Goal: Task Accomplishment & Management: Complete application form

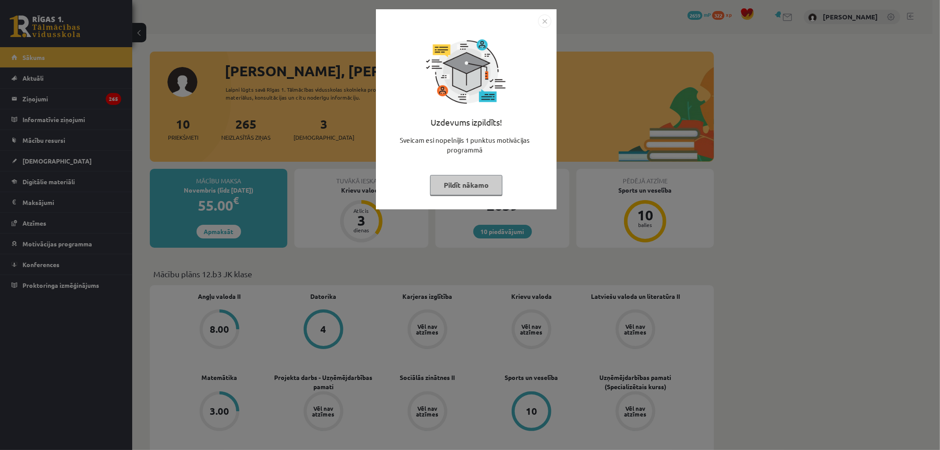
click at [546, 21] on img "Close" at bounding box center [544, 21] width 13 height 13
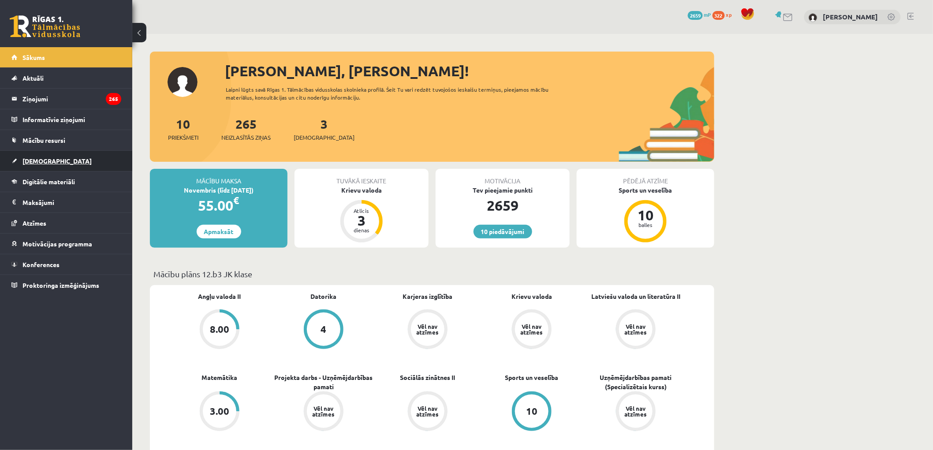
click at [40, 158] on span "[DEMOGRAPHIC_DATA]" at bounding box center [56, 161] width 69 height 8
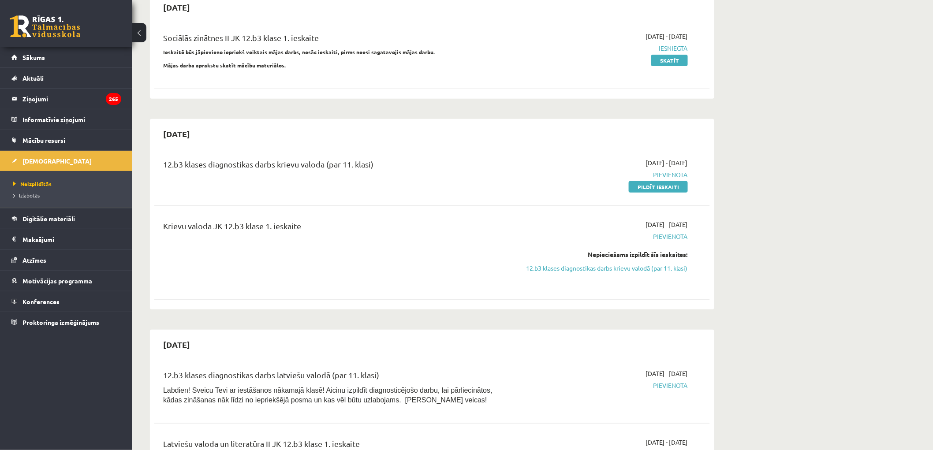
scroll to position [98, 0]
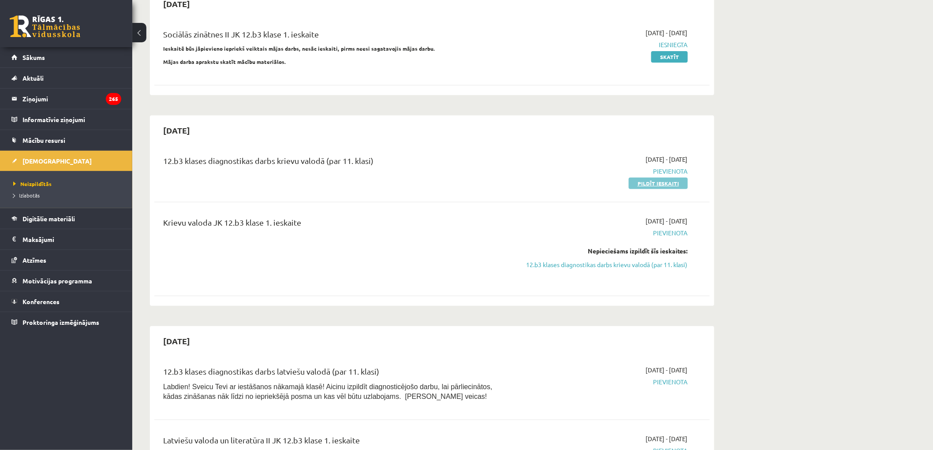
click at [651, 183] on link "Pildīt ieskaiti" at bounding box center [658, 183] width 59 height 11
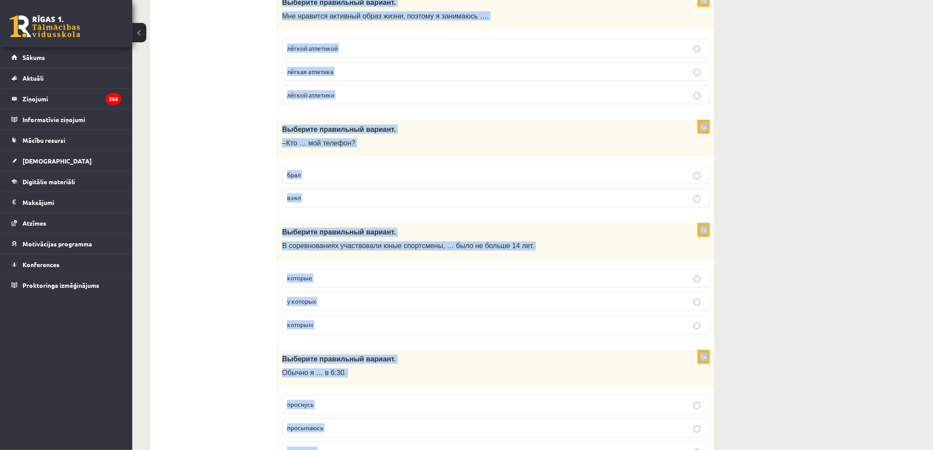
scroll to position [3360, 0]
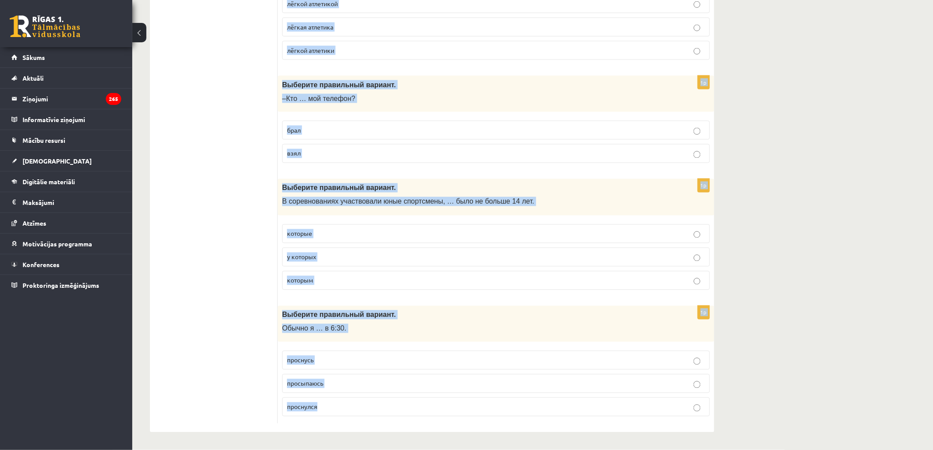
drag, startPoint x: 283, startPoint y: 174, endPoint x: 674, endPoint y: 410, distance: 456.8
copy form "Выберите правильный вариант. Марис регулярно …, поэтому чувствует себя хорошо. …"
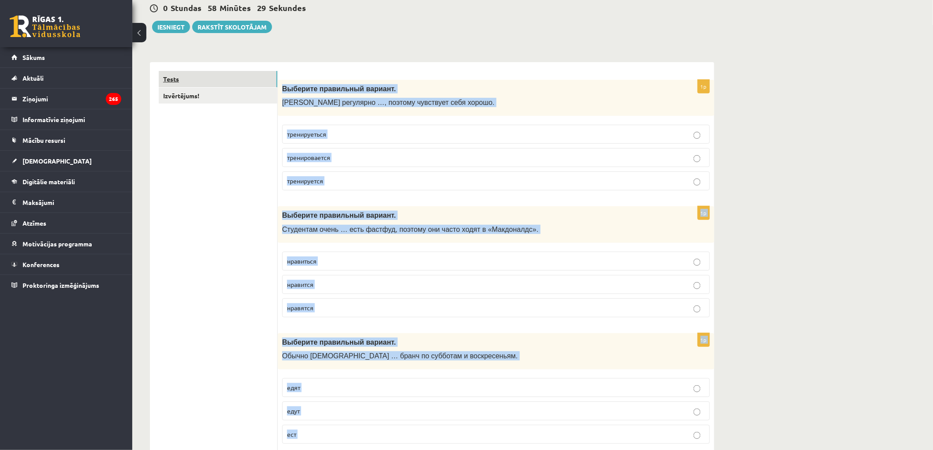
scroll to position [0, 0]
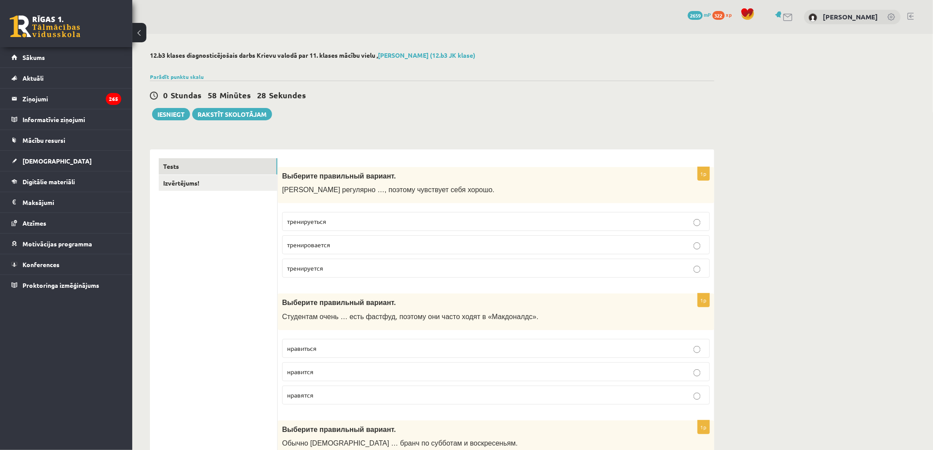
drag, startPoint x: 205, startPoint y: 276, endPoint x: 212, endPoint y: 263, distance: 15.0
click at [373, 274] on label "тренируется" at bounding box center [496, 268] width 428 height 19
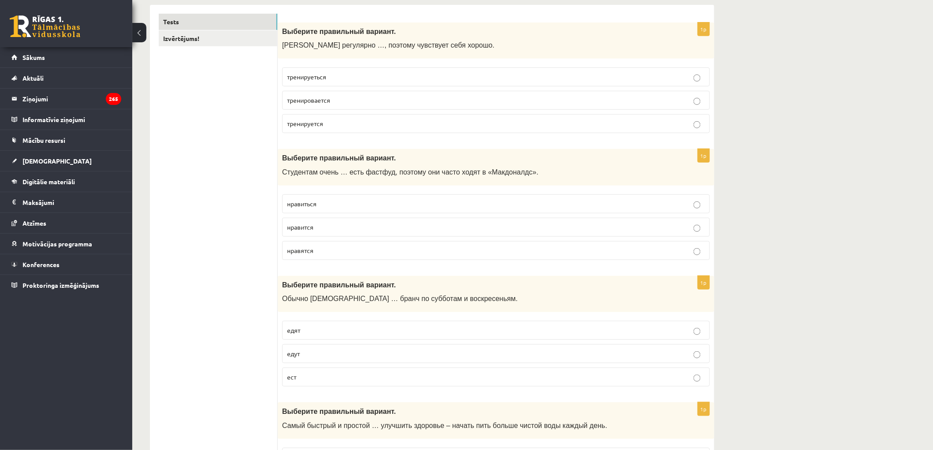
scroll to position [147, 0]
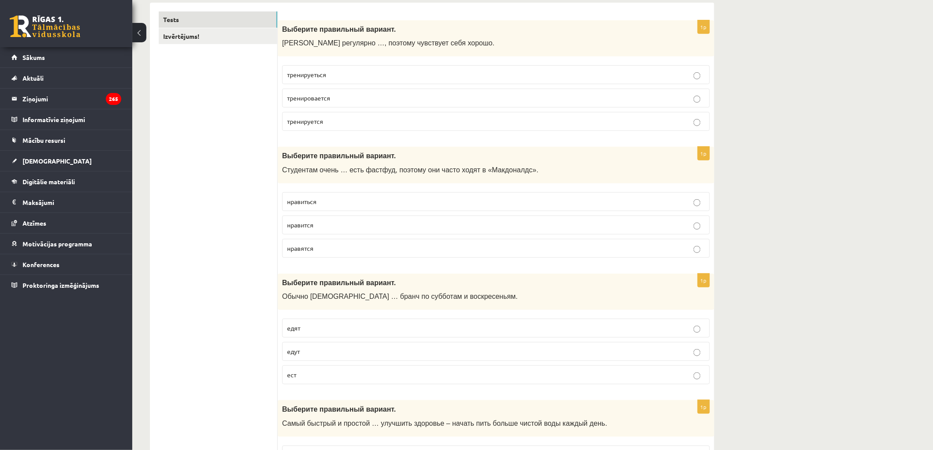
click at [362, 228] on p "нравится" at bounding box center [496, 224] width 418 height 9
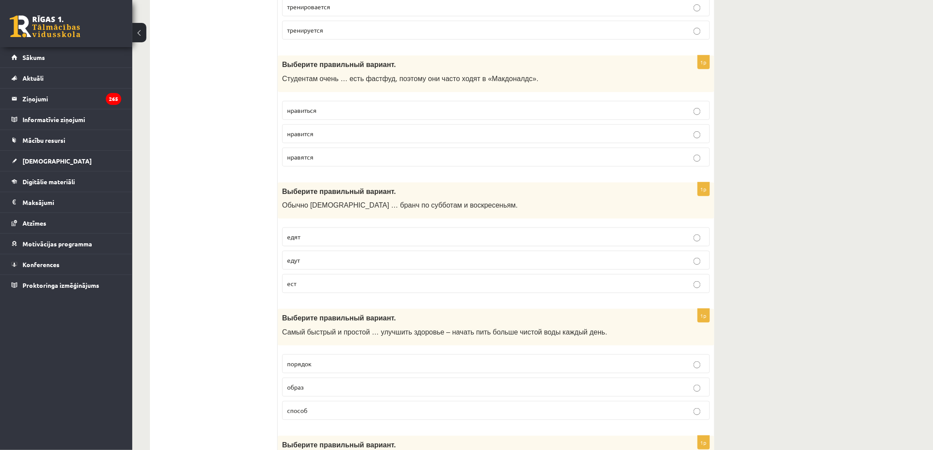
scroll to position [294, 0]
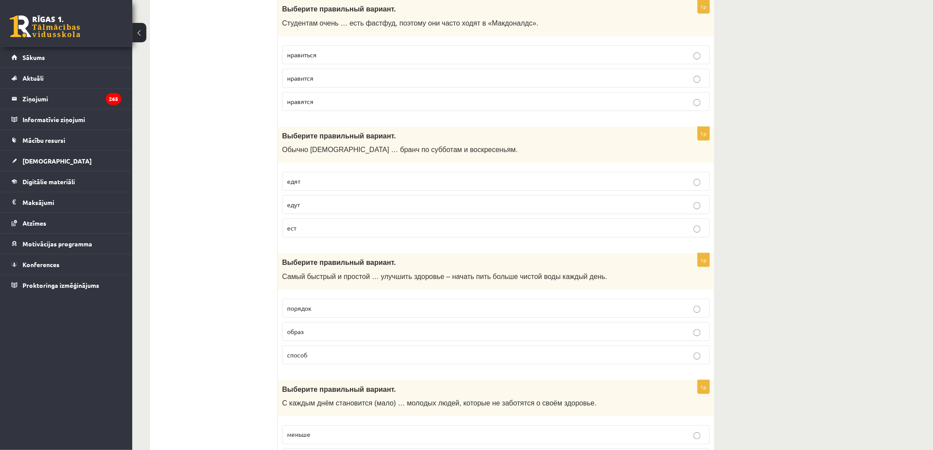
click at [313, 187] on label "едят" at bounding box center [496, 181] width 428 height 19
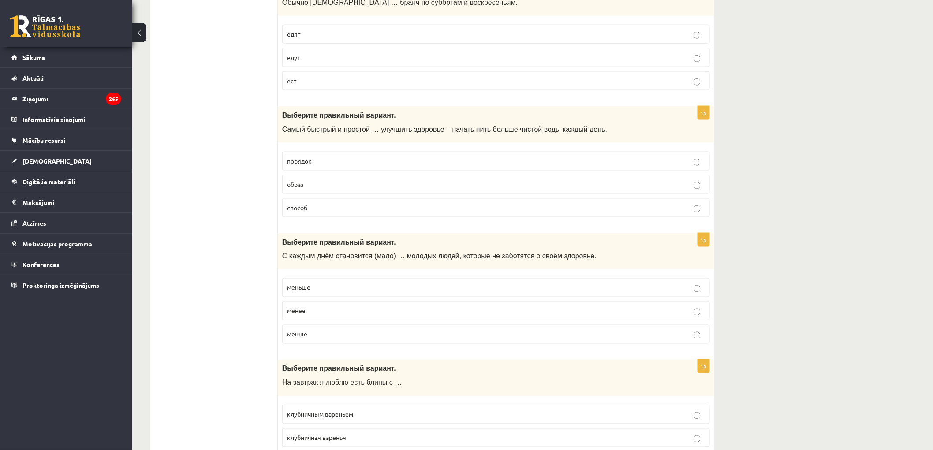
click at [324, 212] on p "способ" at bounding box center [496, 207] width 418 height 9
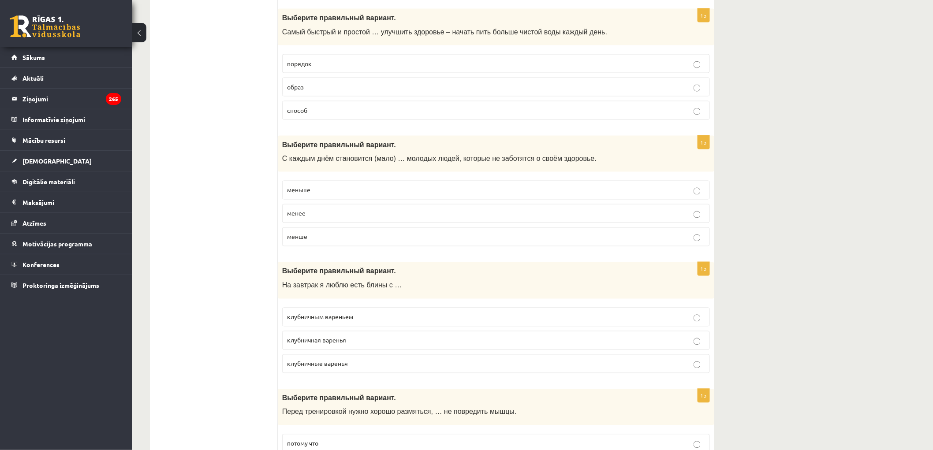
scroll to position [539, 0]
click at [329, 196] on label "меньше" at bounding box center [496, 189] width 428 height 19
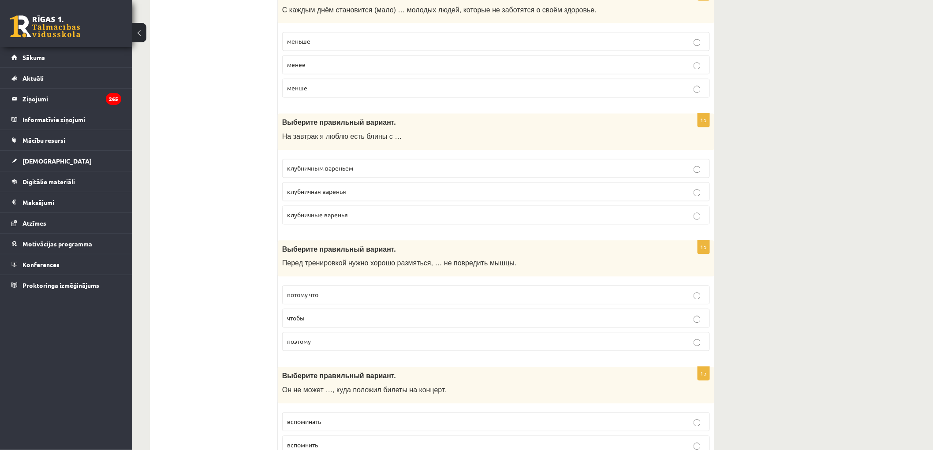
scroll to position [734, 0]
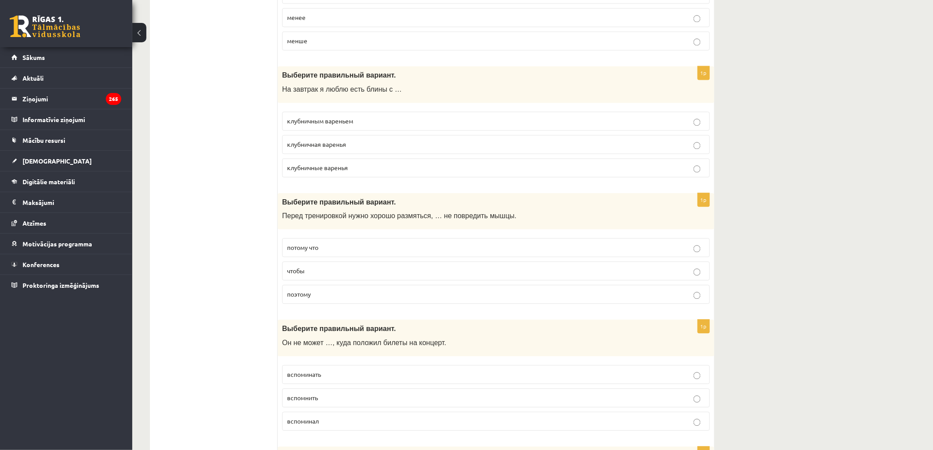
click at [320, 125] on span "клубничным вареньем" at bounding box center [320, 121] width 66 height 8
click at [338, 279] on label "чтобы" at bounding box center [496, 270] width 428 height 19
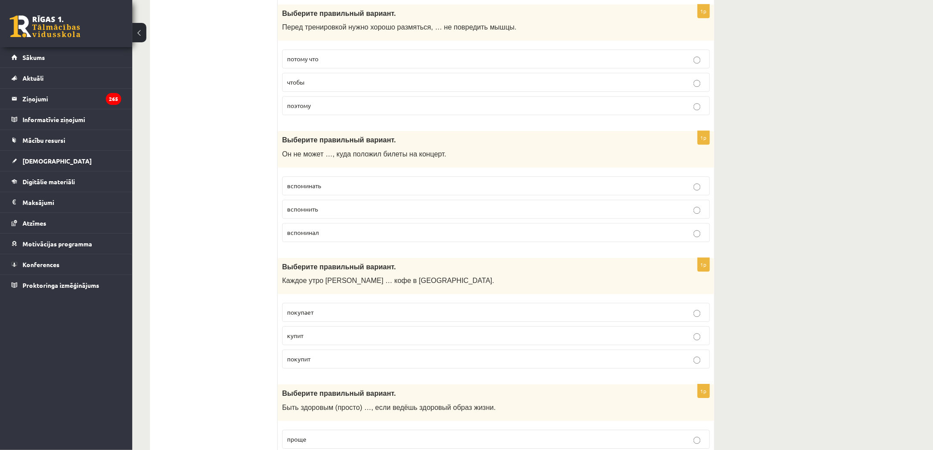
scroll to position [930, 0]
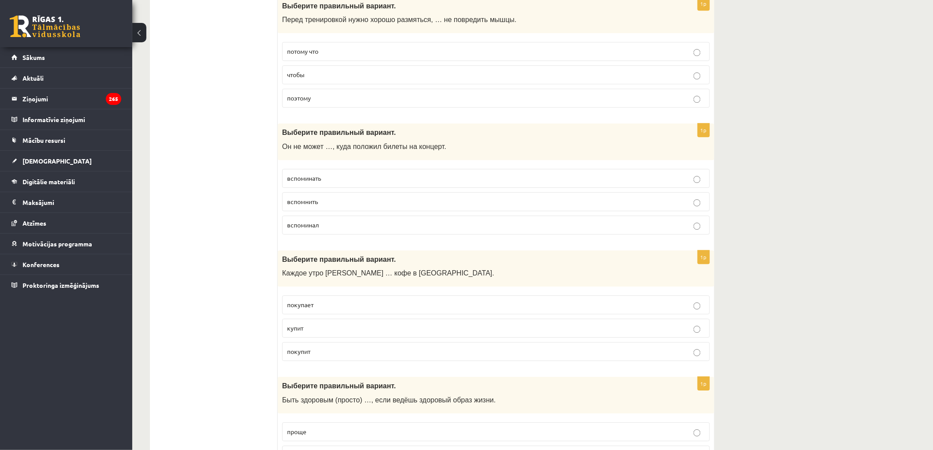
click at [324, 206] on p "вспомнить" at bounding box center [496, 201] width 418 height 9
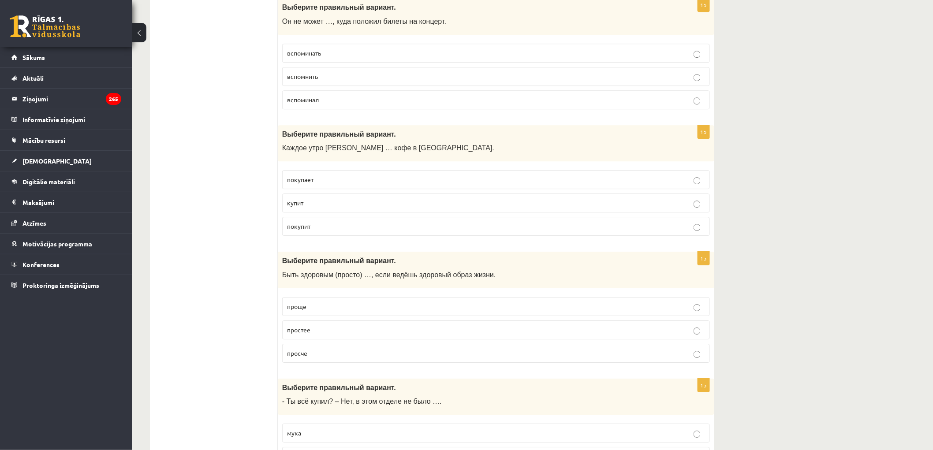
scroll to position [1077, 0]
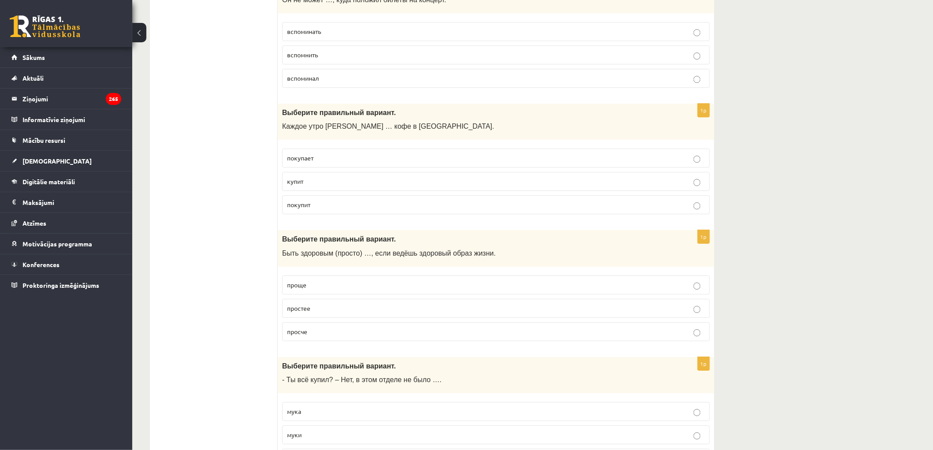
click at [340, 163] on p "покупает" at bounding box center [496, 157] width 418 height 9
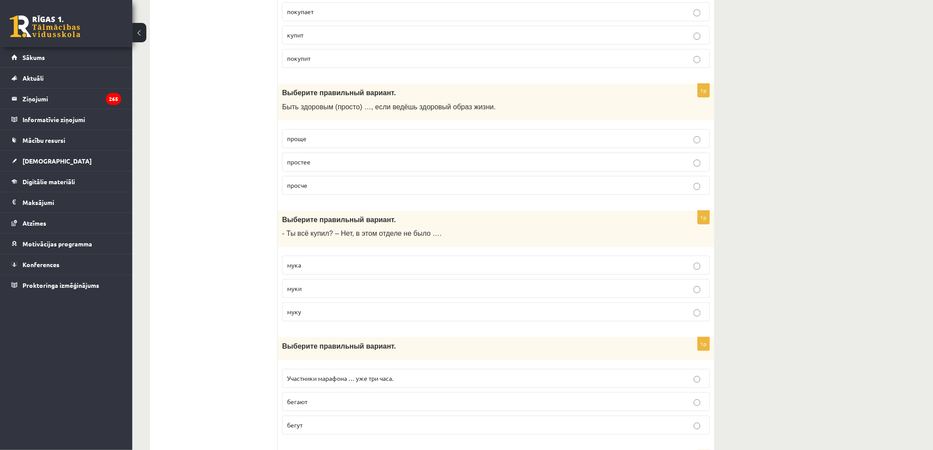
scroll to position [1224, 0]
click at [331, 140] on p "проще" at bounding box center [496, 138] width 418 height 9
click at [331, 293] on p "муки" at bounding box center [496, 287] width 418 height 9
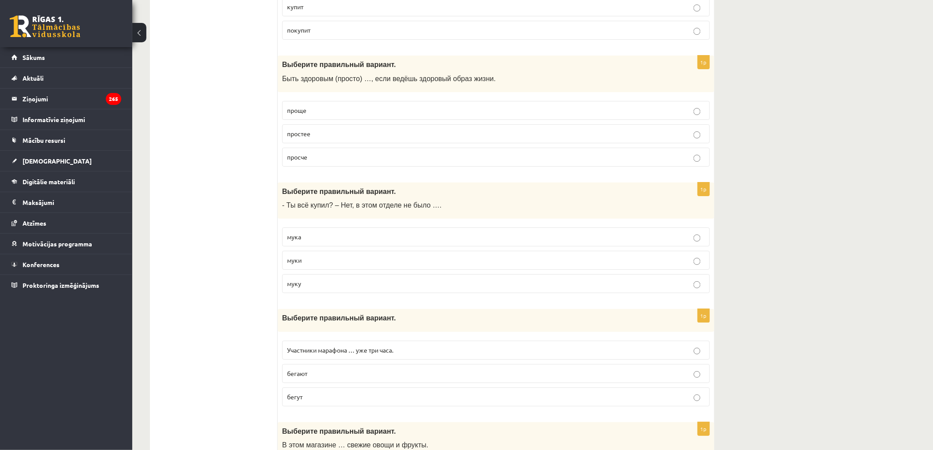
scroll to position [1273, 0]
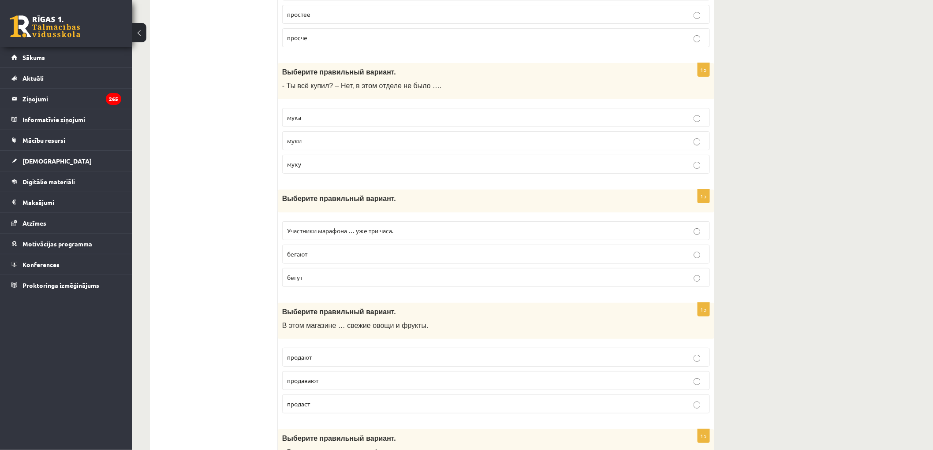
click at [333, 287] on label "бегут" at bounding box center [496, 277] width 428 height 19
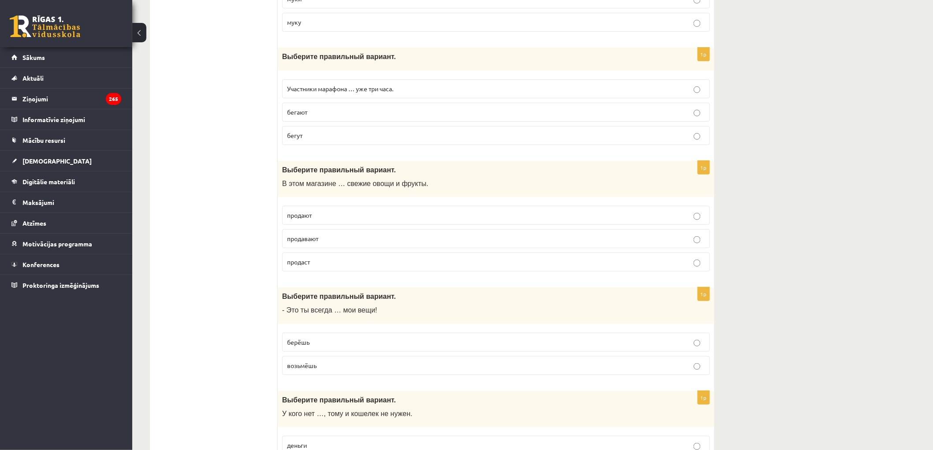
scroll to position [1518, 0]
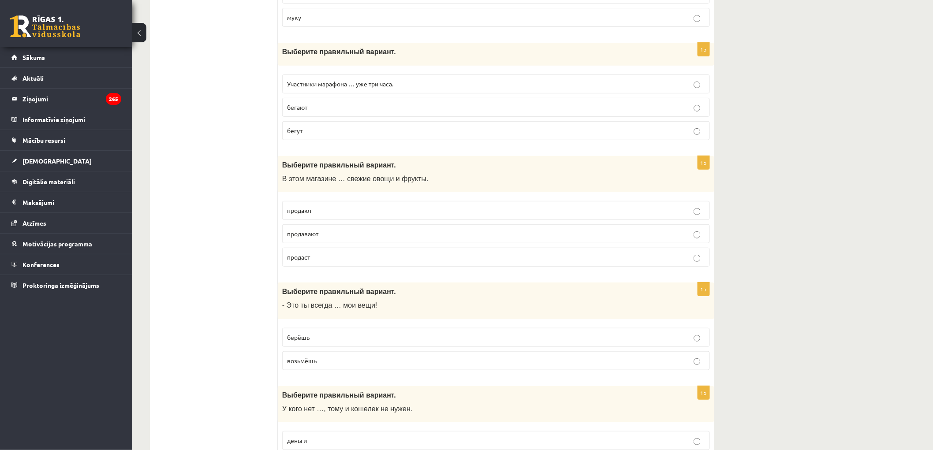
click at [326, 215] on p "продают" at bounding box center [496, 210] width 418 height 9
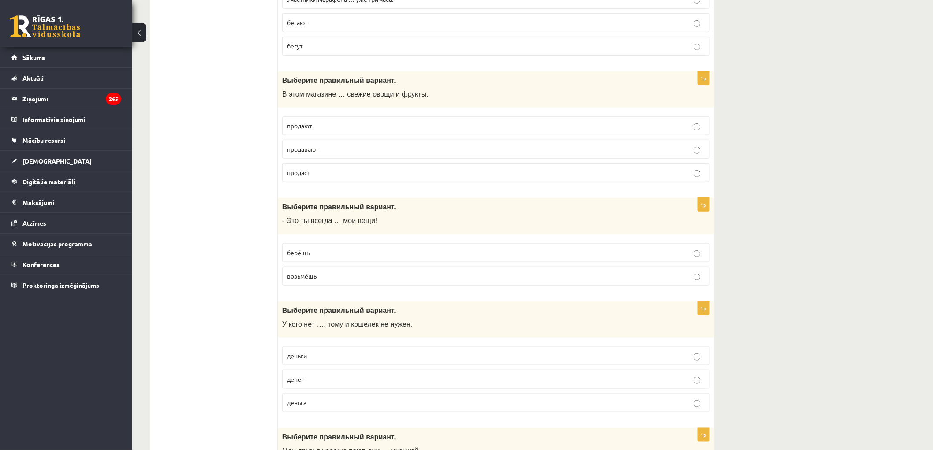
scroll to position [1616, 0]
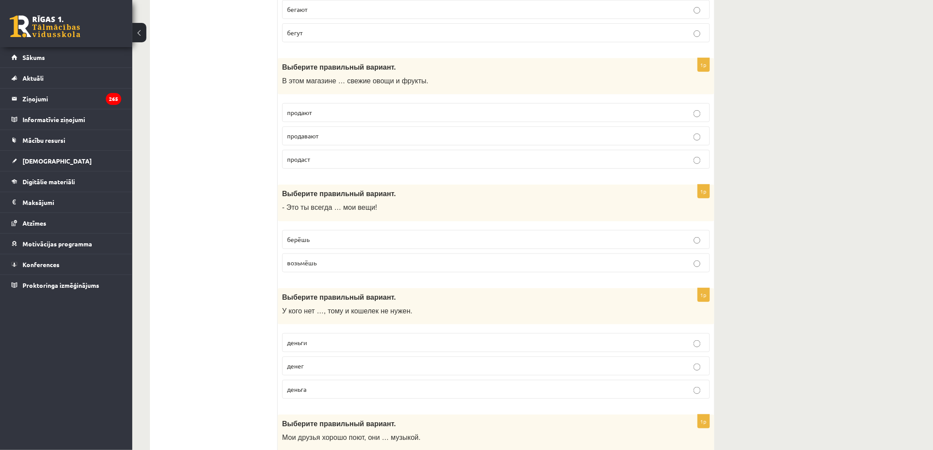
click at [331, 240] on p "берёшь" at bounding box center [496, 239] width 418 height 9
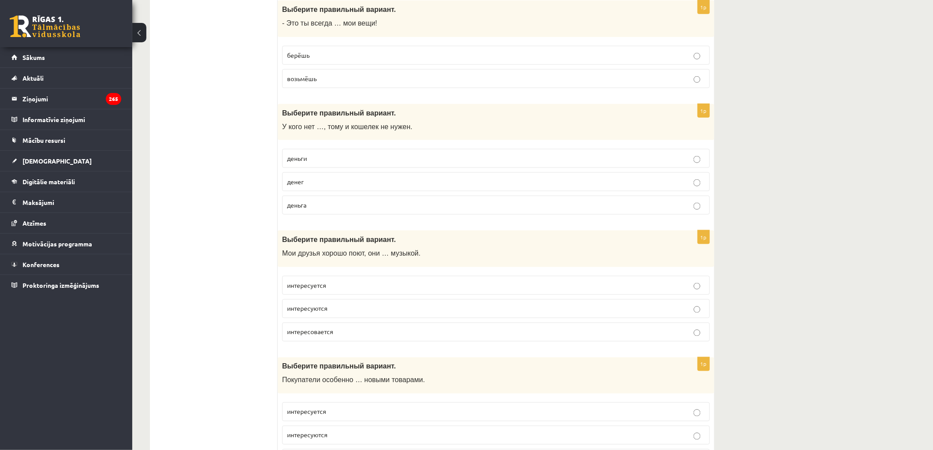
scroll to position [1812, 0]
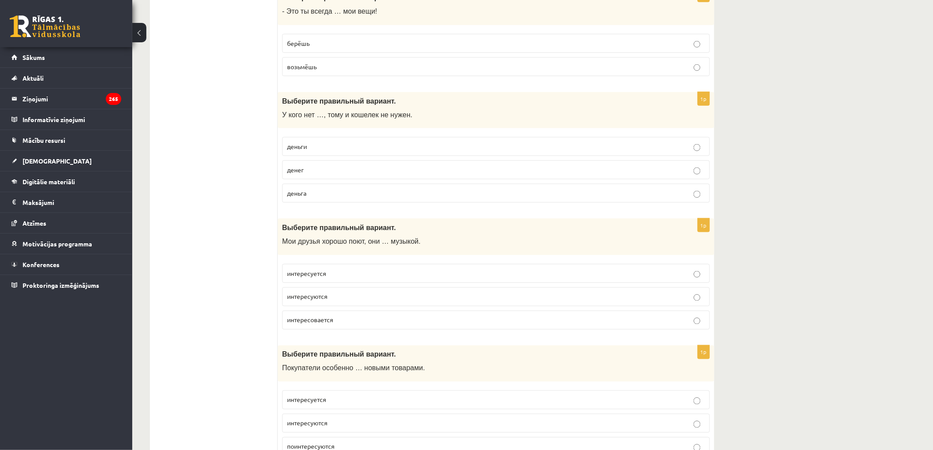
click at [367, 175] on p "денег" at bounding box center [496, 169] width 418 height 9
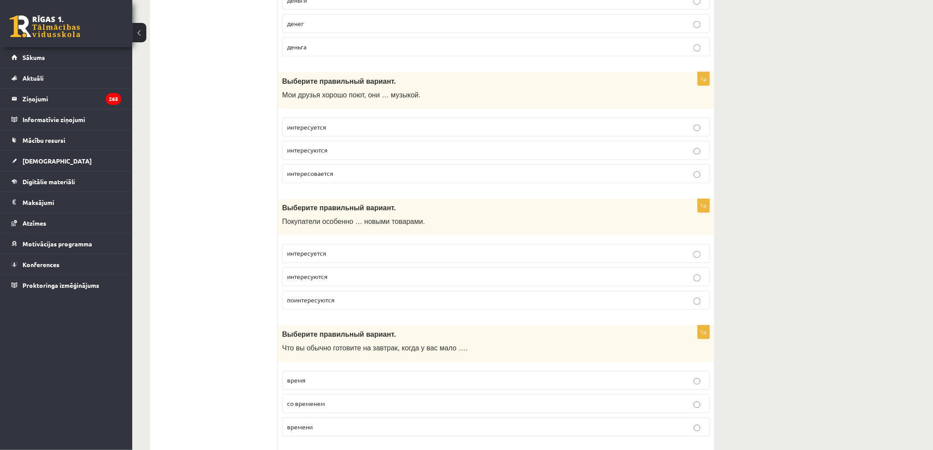
scroll to position [1959, 0]
click at [359, 155] on p "интересуются" at bounding box center [496, 149] width 418 height 9
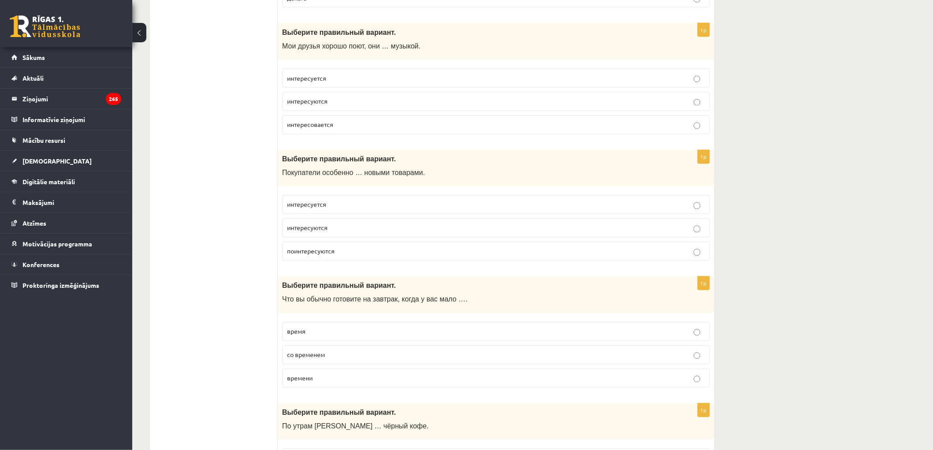
scroll to position [2008, 0]
click at [356, 256] on p "поинтересуются" at bounding box center [496, 250] width 418 height 9
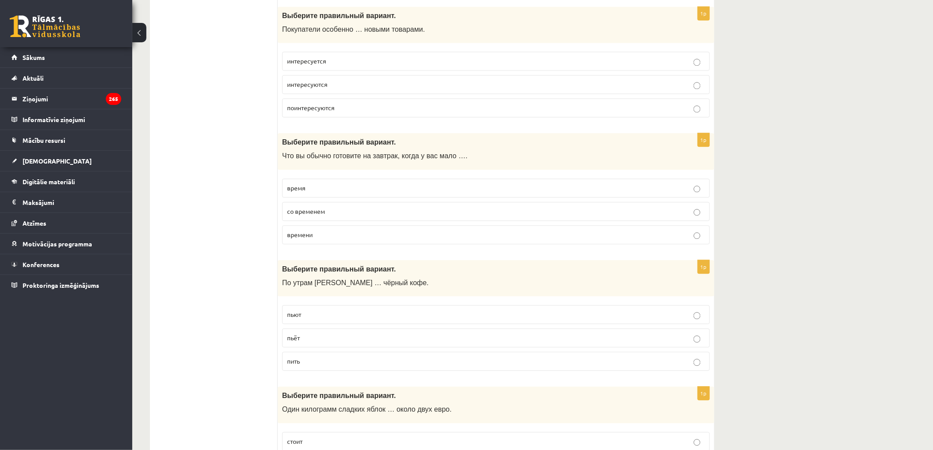
scroll to position [2154, 0]
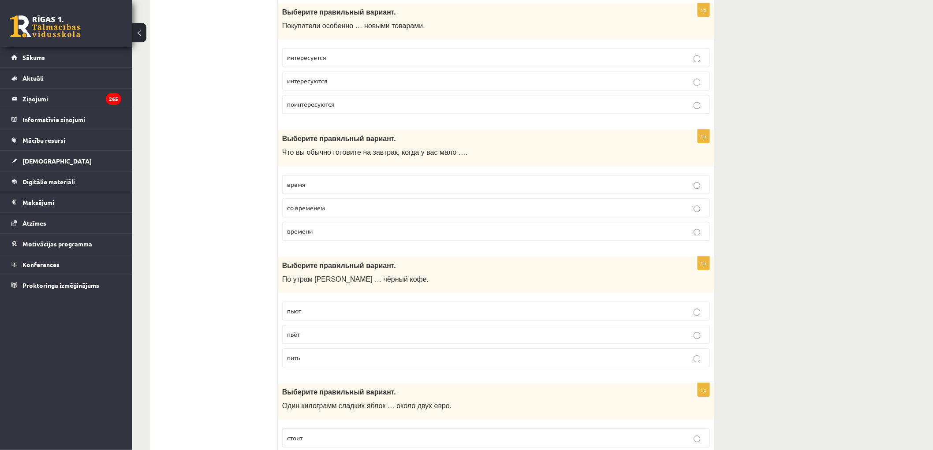
click at [340, 241] on label "времени" at bounding box center [496, 231] width 428 height 19
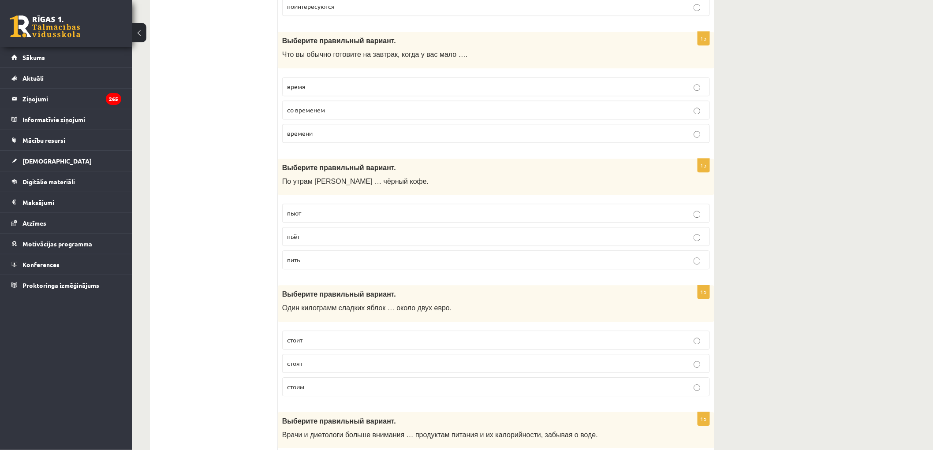
scroll to position [2253, 0]
click at [350, 246] on label "пьёт" at bounding box center [496, 236] width 428 height 19
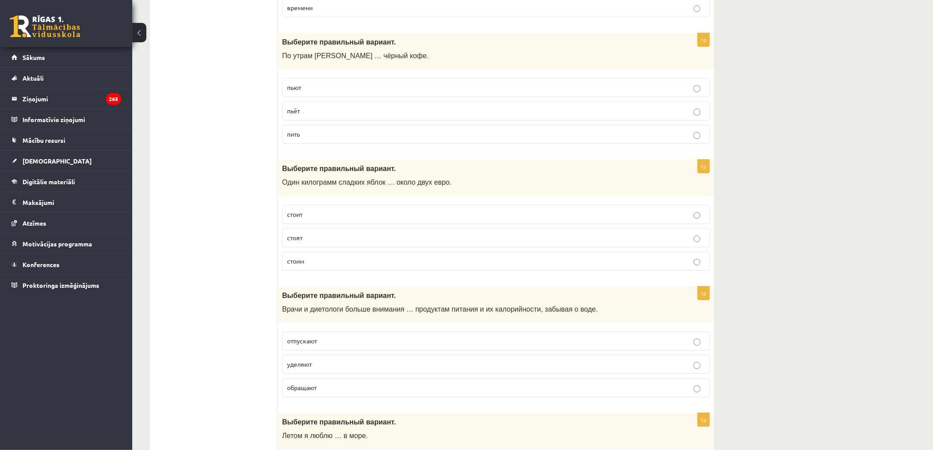
scroll to position [2400, 0]
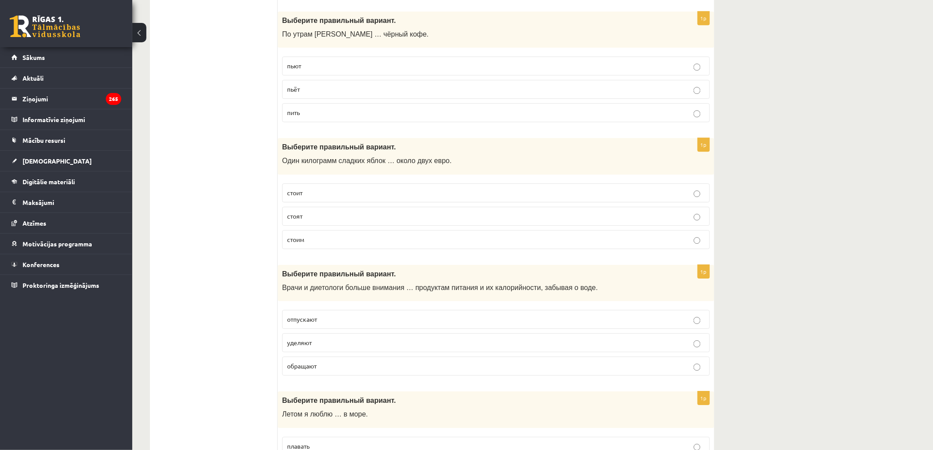
click at [328, 197] on p "стоит" at bounding box center [496, 192] width 418 height 9
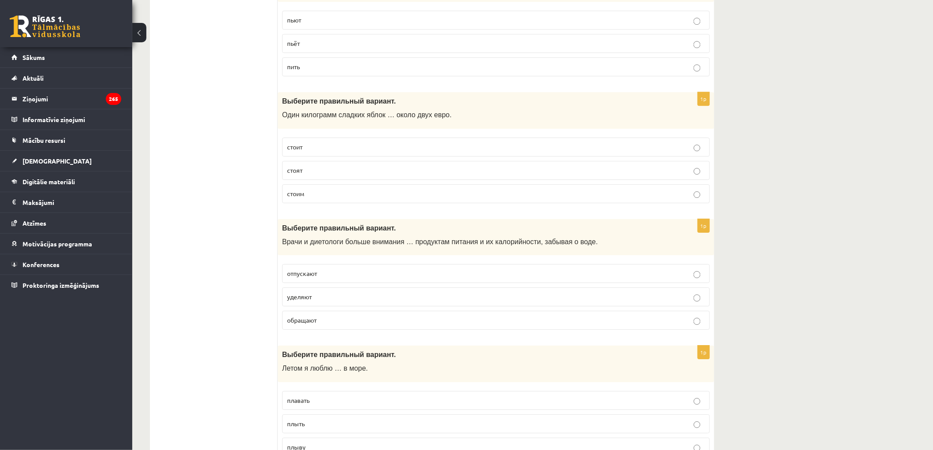
scroll to position [2497, 0]
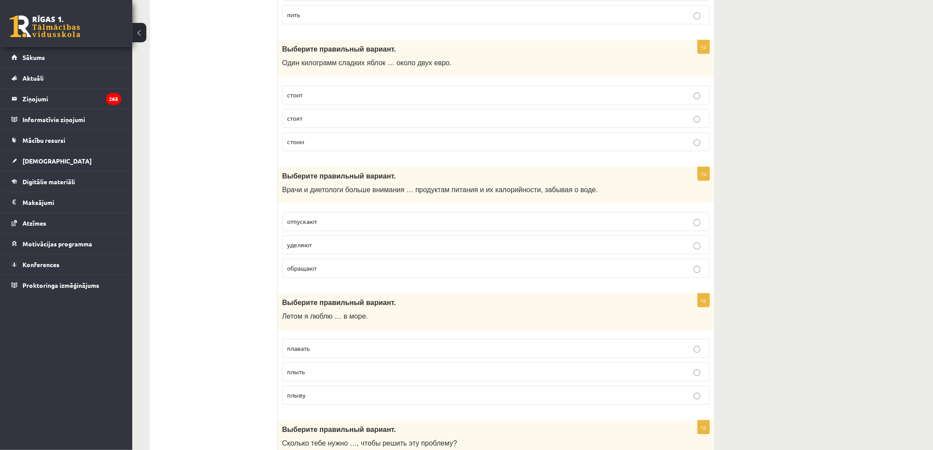
click at [353, 249] on p "уделяют" at bounding box center [496, 244] width 418 height 9
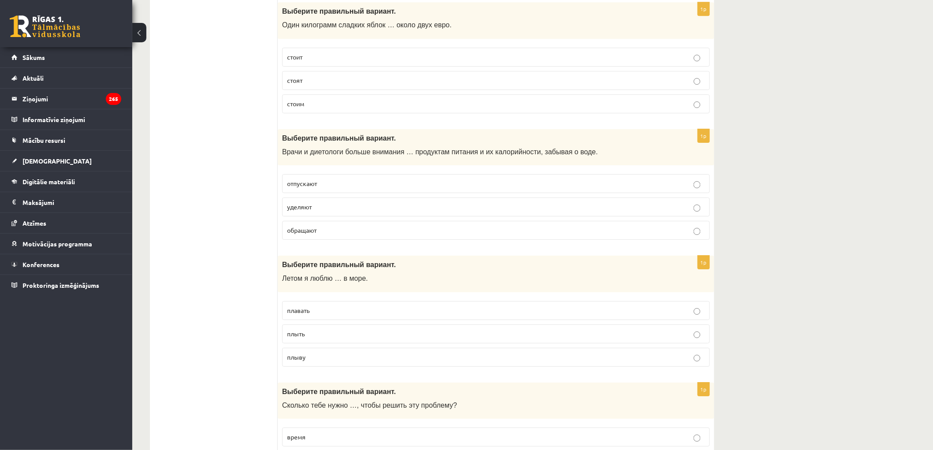
scroll to position [2595, 0]
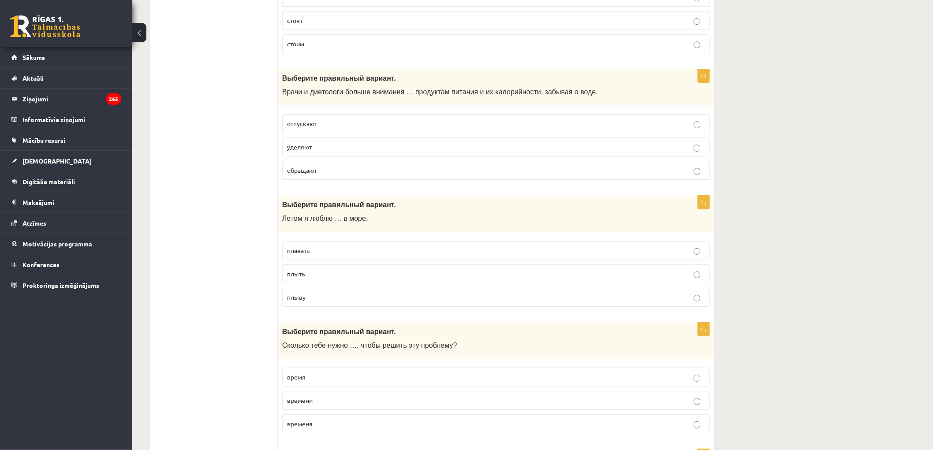
click at [324, 260] on label "плавать" at bounding box center [496, 250] width 428 height 19
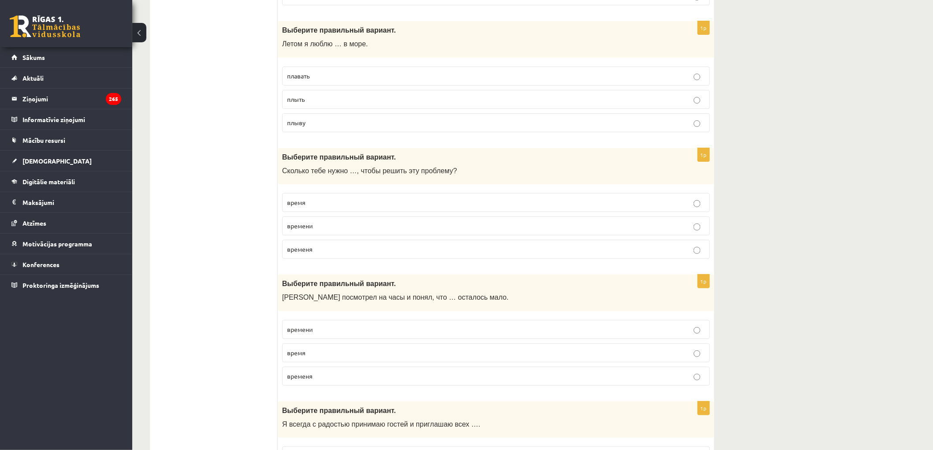
scroll to position [2791, 0]
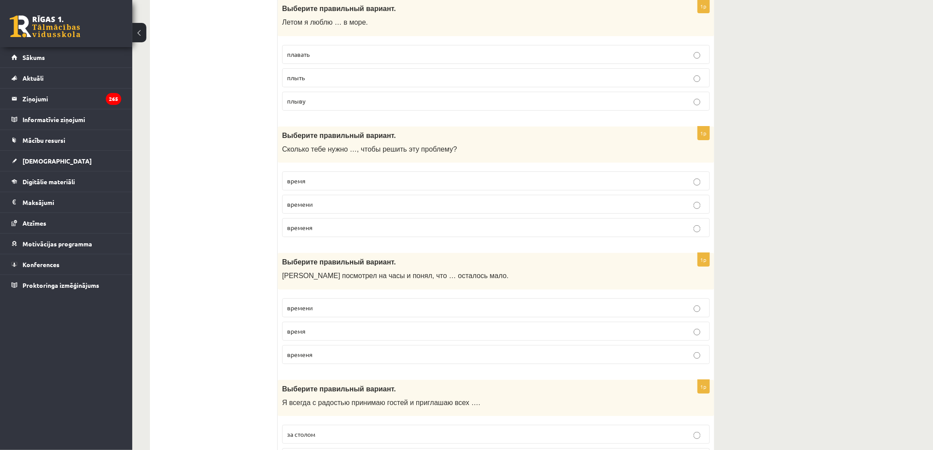
click at [362, 209] on p "времени" at bounding box center [496, 204] width 418 height 9
click at [355, 313] on p "времени" at bounding box center [496, 307] width 418 height 9
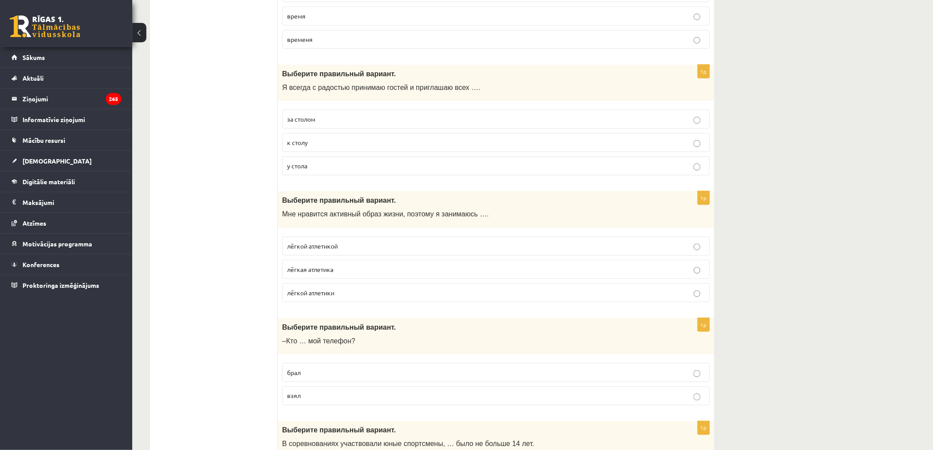
scroll to position [3085, 0]
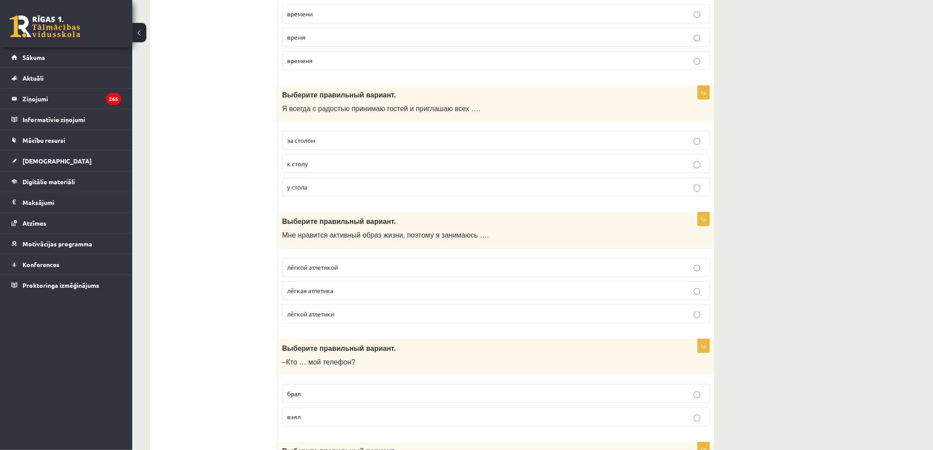
click at [321, 168] on p "к столу" at bounding box center [496, 163] width 418 height 9
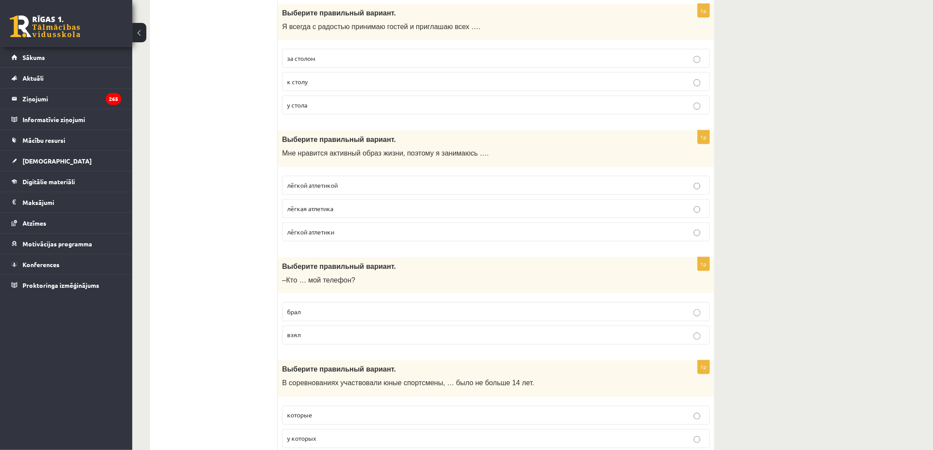
scroll to position [3183, 0]
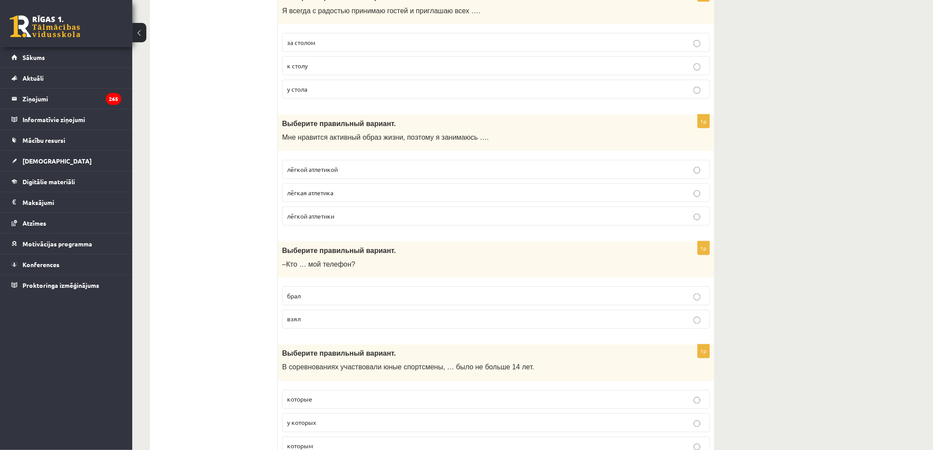
click at [354, 174] on p "лёгкой атлетикой" at bounding box center [496, 169] width 418 height 9
click at [350, 324] on p "взял" at bounding box center [496, 319] width 418 height 9
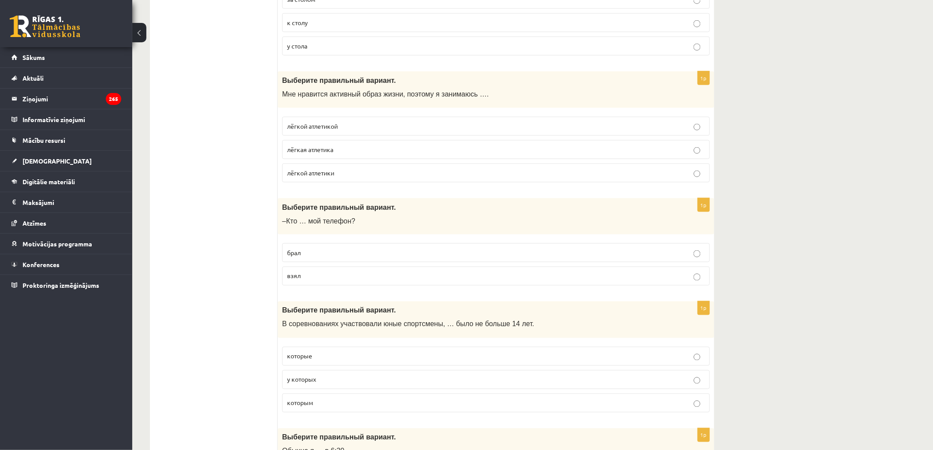
scroll to position [3330, 0]
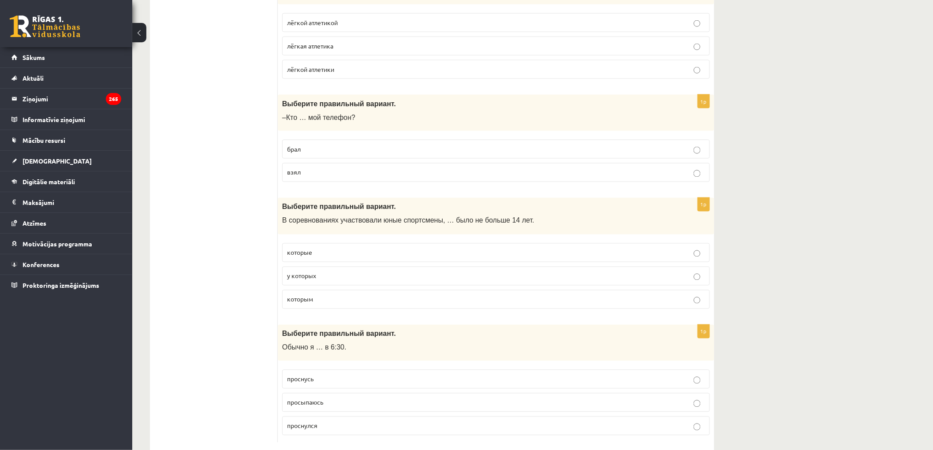
click at [335, 309] on label "которым" at bounding box center [496, 299] width 428 height 19
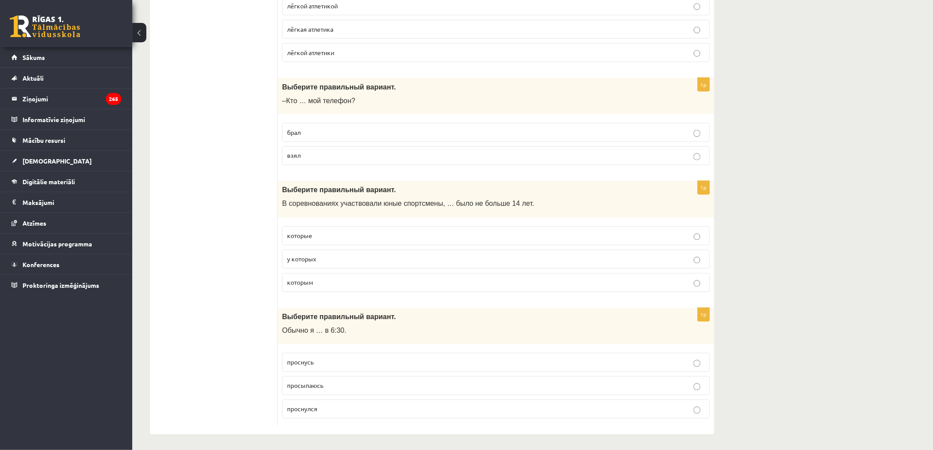
scroll to position [3360, 0]
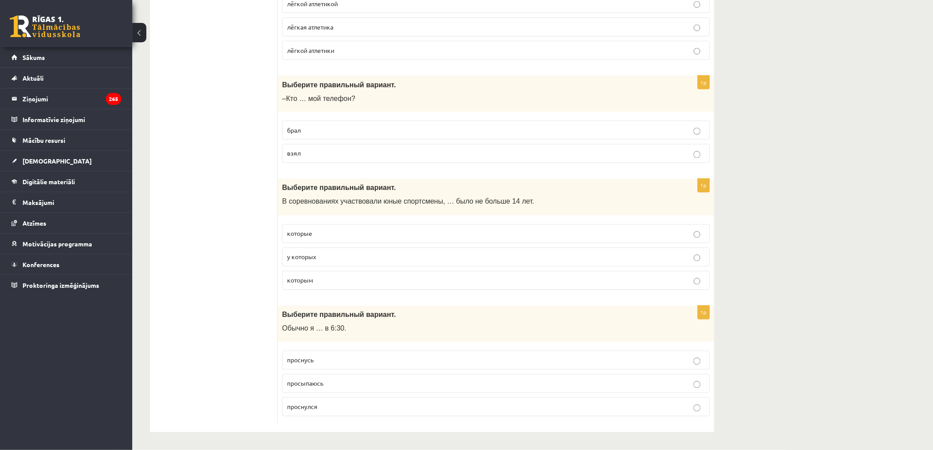
click at [348, 389] on label "просыпаюсь" at bounding box center [496, 383] width 428 height 19
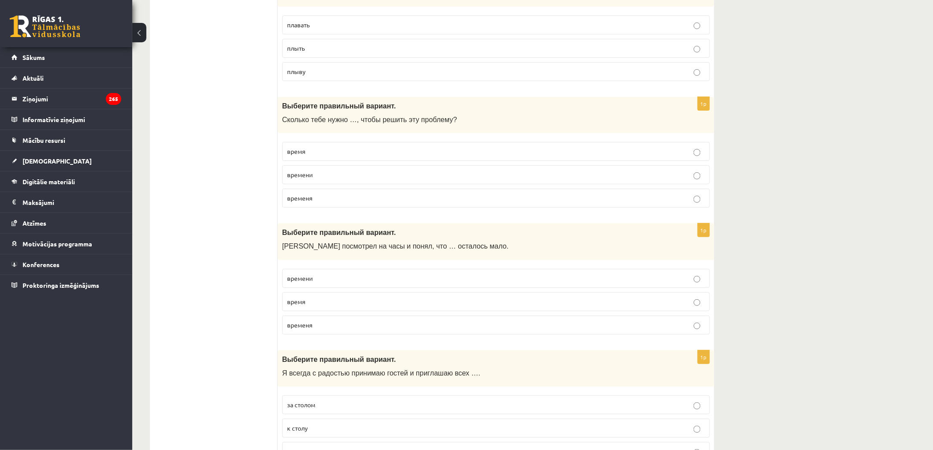
scroll to position [2576, 0]
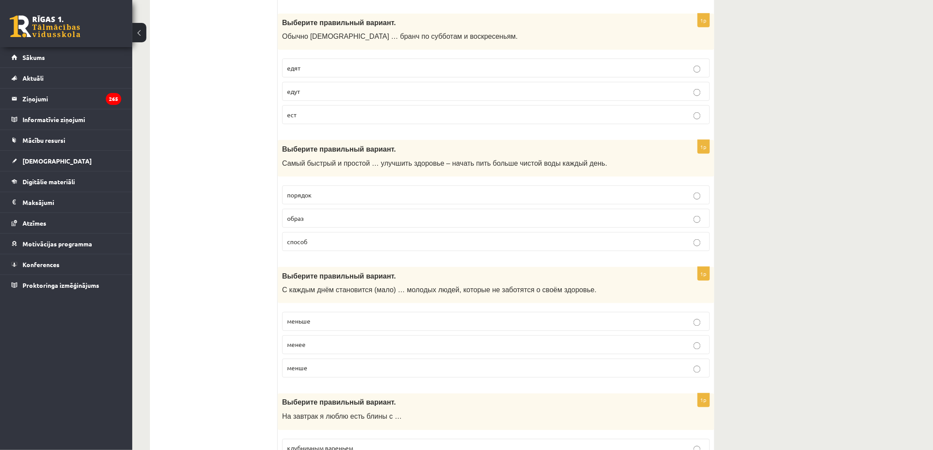
scroll to position [0, 0]
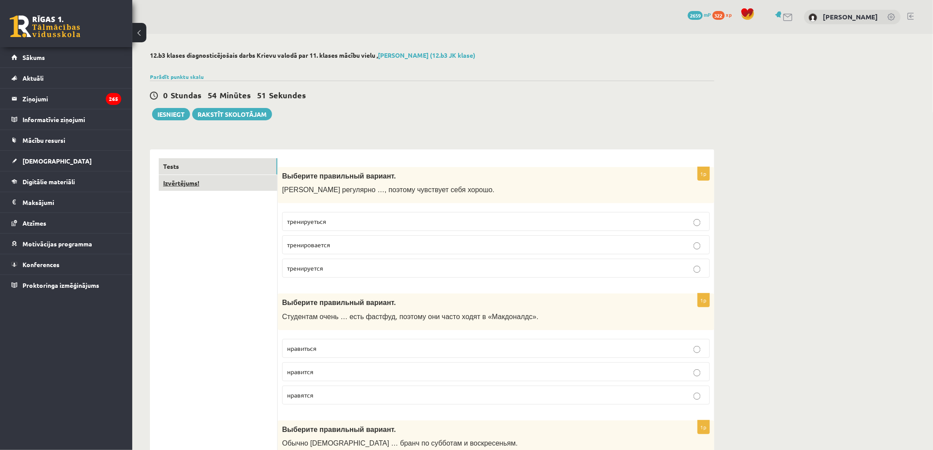
click at [211, 188] on link "Izvērtējums!" at bounding box center [218, 183] width 119 height 16
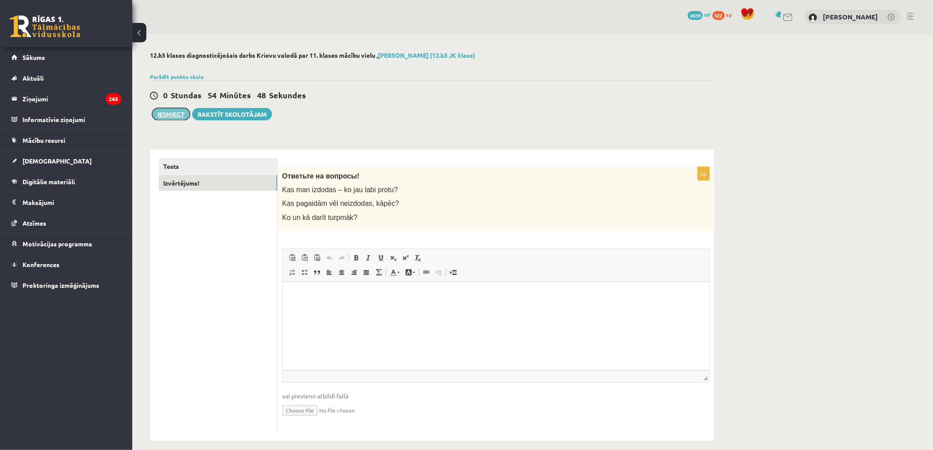
click at [178, 115] on button "Iesniegt" at bounding box center [171, 114] width 38 height 12
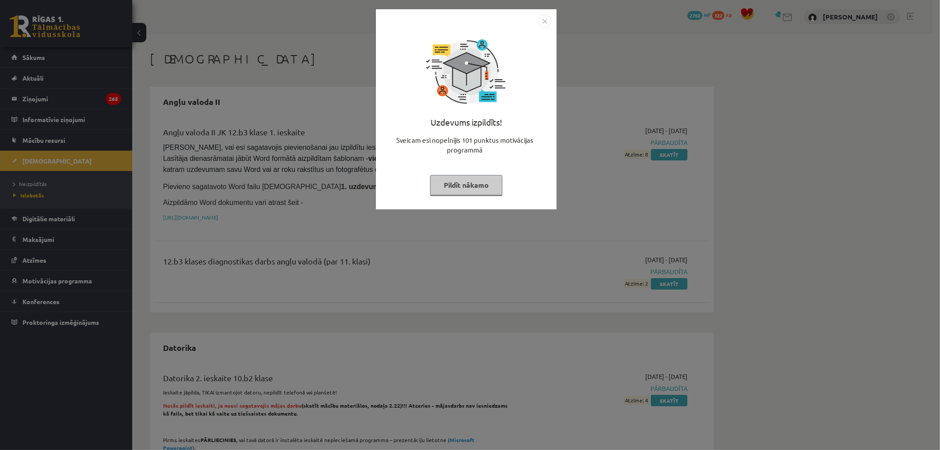
click at [545, 24] on img "Close" at bounding box center [544, 21] width 13 height 13
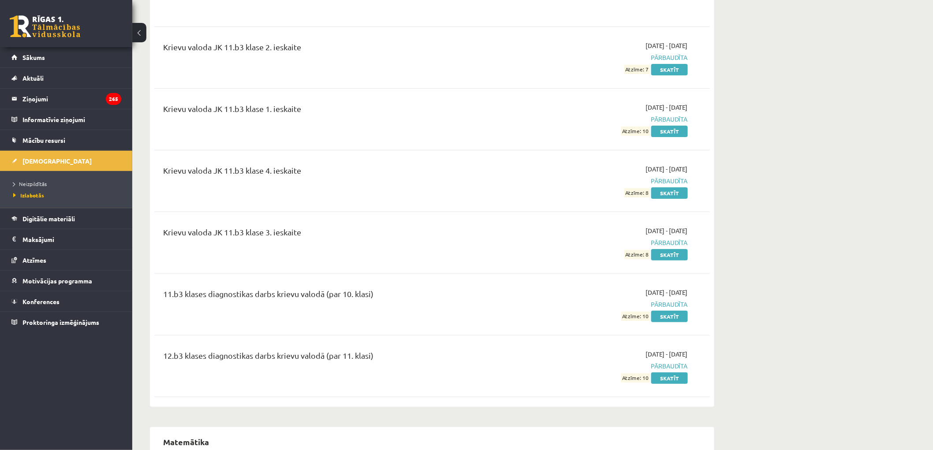
scroll to position [1371, 0]
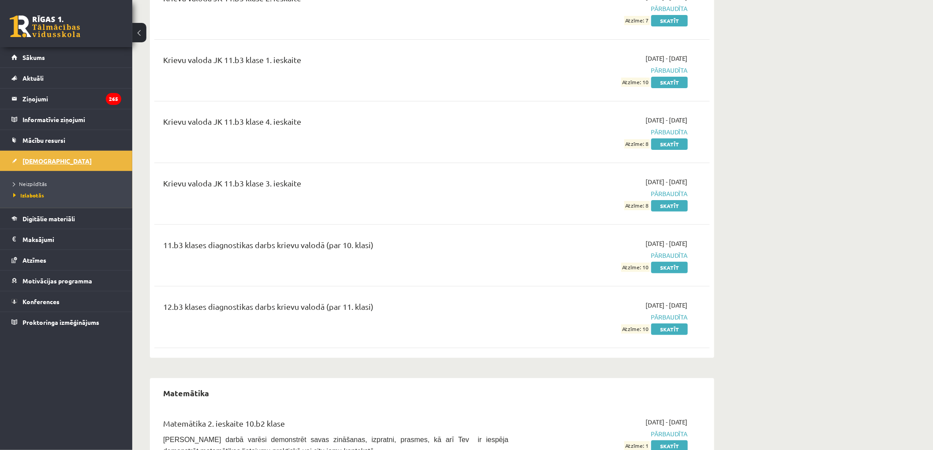
click at [45, 156] on link "[DEMOGRAPHIC_DATA]" at bounding box center [66, 161] width 110 height 20
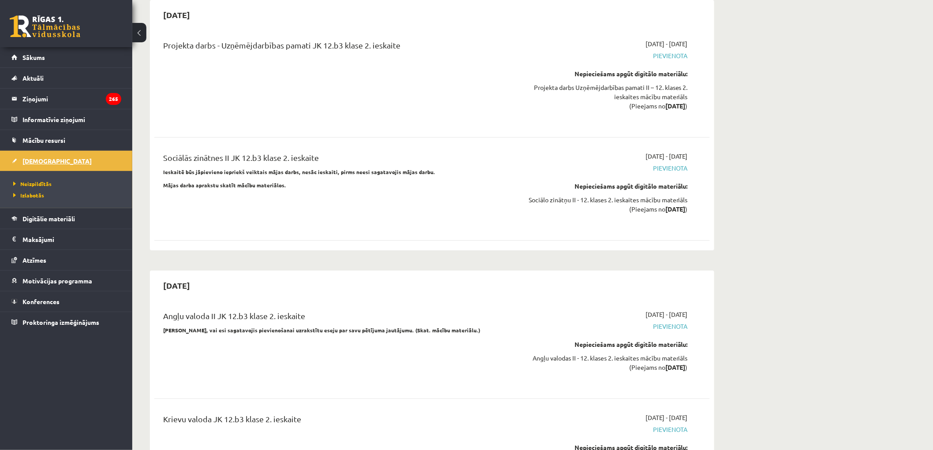
scroll to position [1224, 0]
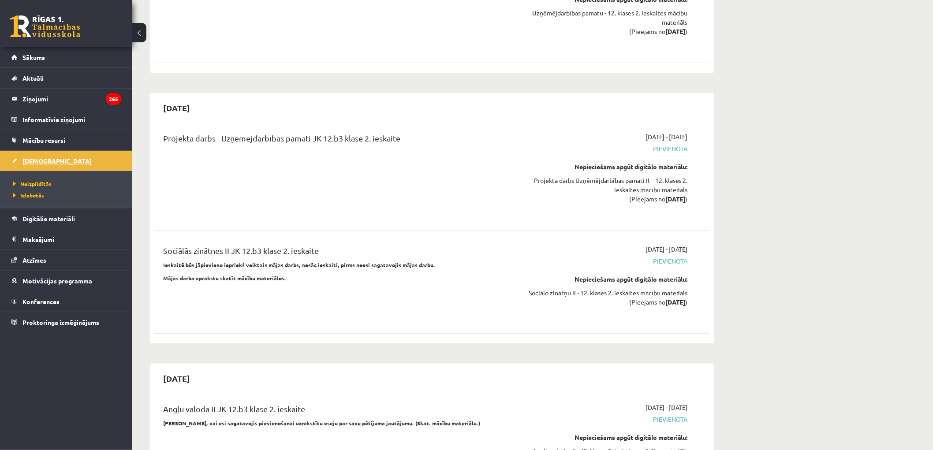
click at [34, 160] on span "[DEMOGRAPHIC_DATA]" at bounding box center [56, 161] width 69 height 8
click at [36, 197] on span "Izlabotās" at bounding box center [28, 195] width 31 height 7
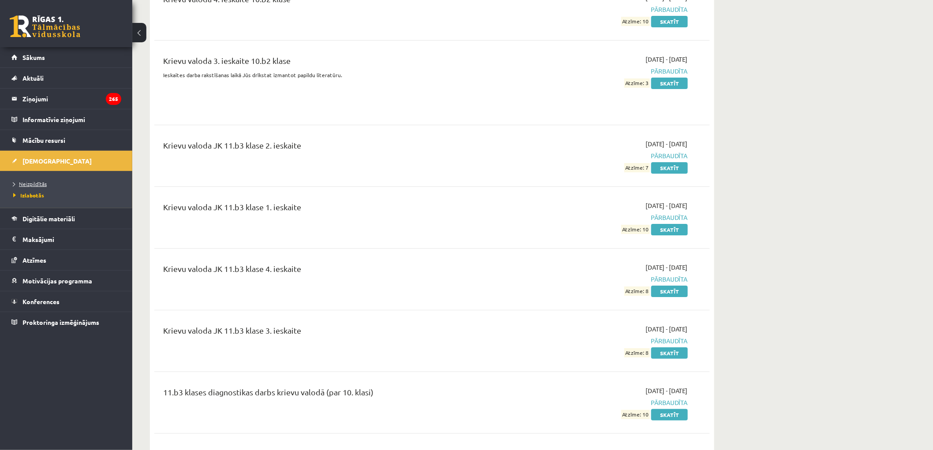
click at [40, 183] on span "Neizpildītās" at bounding box center [29, 183] width 33 height 7
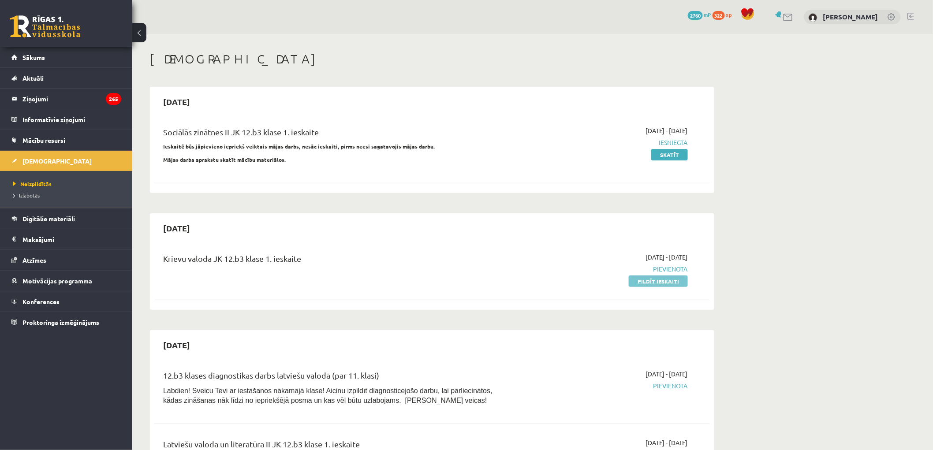
click at [663, 283] on link "Pildīt ieskaiti" at bounding box center [658, 280] width 59 height 11
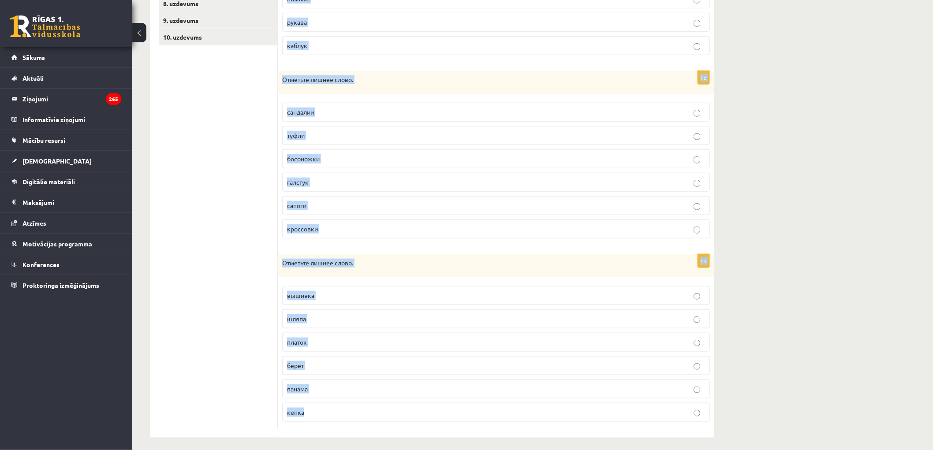
scroll to position [286, 0]
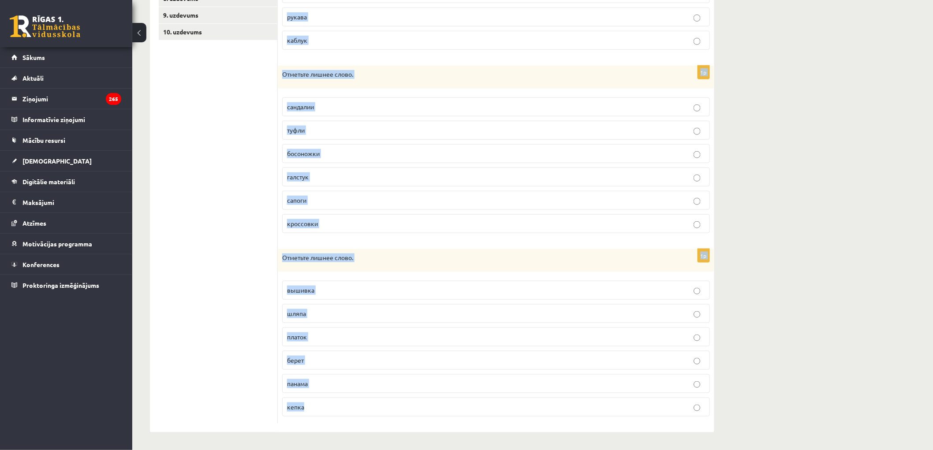
drag, startPoint x: 283, startPoint y: 173, endPoint x: 613, endPoint y: 433, distance: 420.3
copy form "Отметьте лишнее слово. карман пуговица воротник пижама рукава каблук 1p Отметьт…"
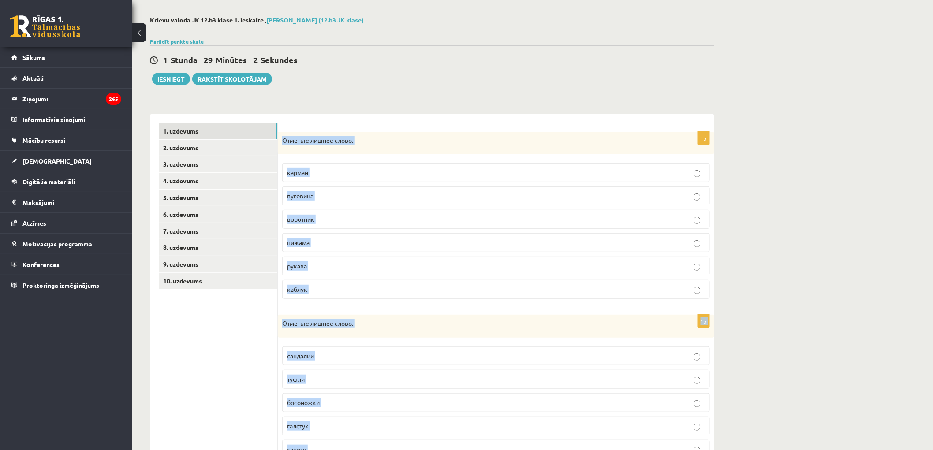
scroll to position [0, 0]
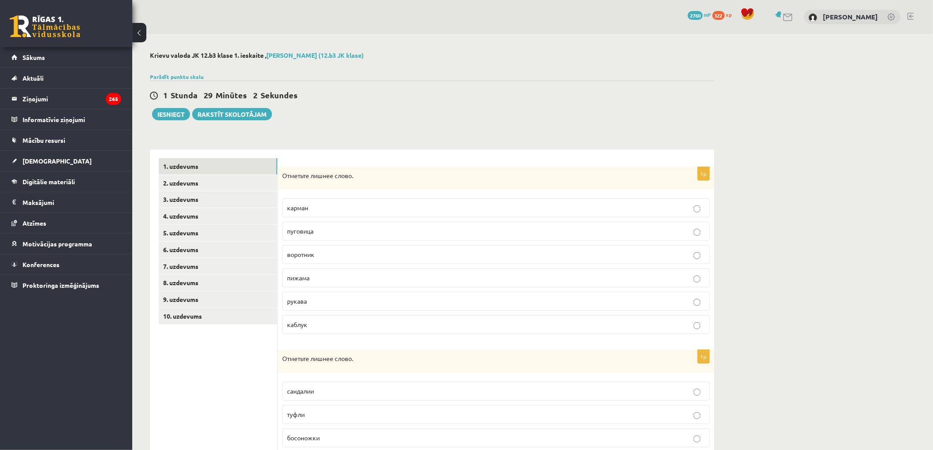
click at [439, 99] on div "1 Stunda 29 Minūtes 2 Sekundes" at bounding box center [432, 95] width 564 height 11
click at [328, 280] on p "пижама" at bounding box center [496, 277] width 418 height 9
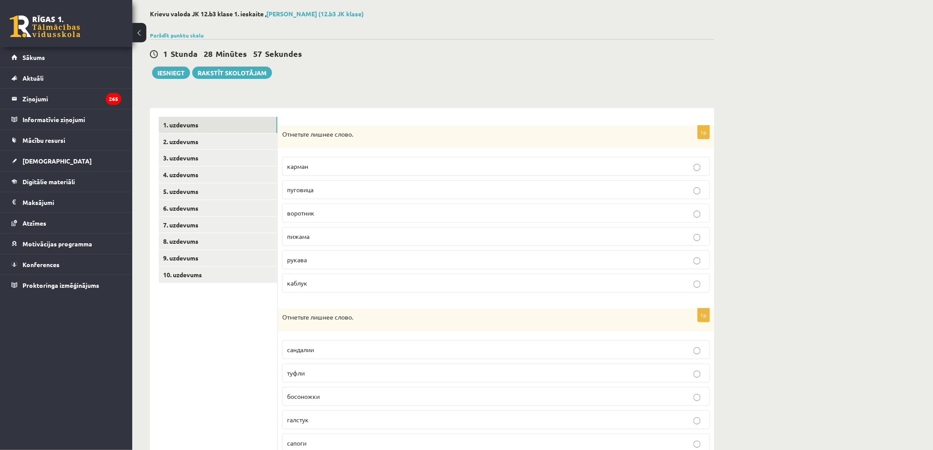
scroll to position [196, 0]
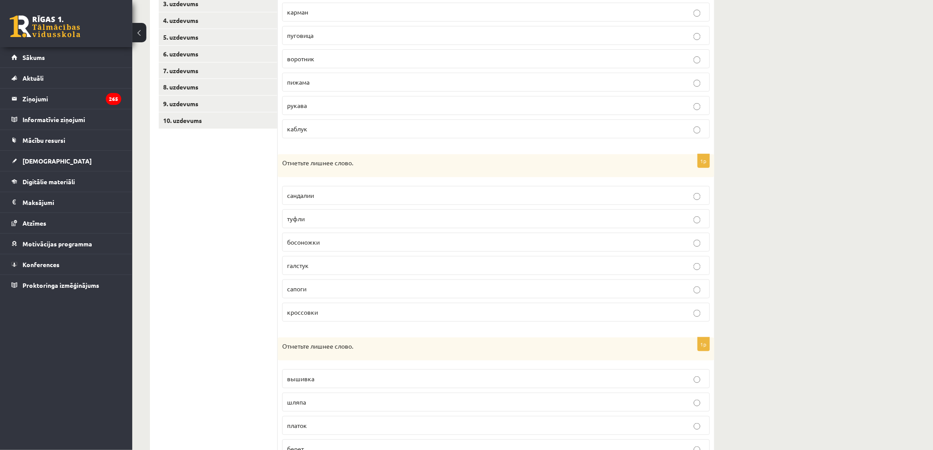
click at [359, 271] on label "галстук" at bounding box center [496, 265] width 428 height 19
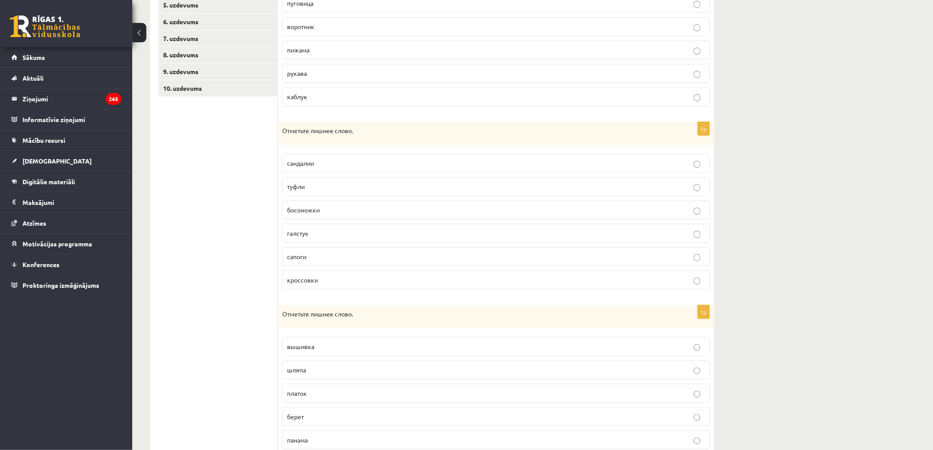
scroll to position [286, 0]
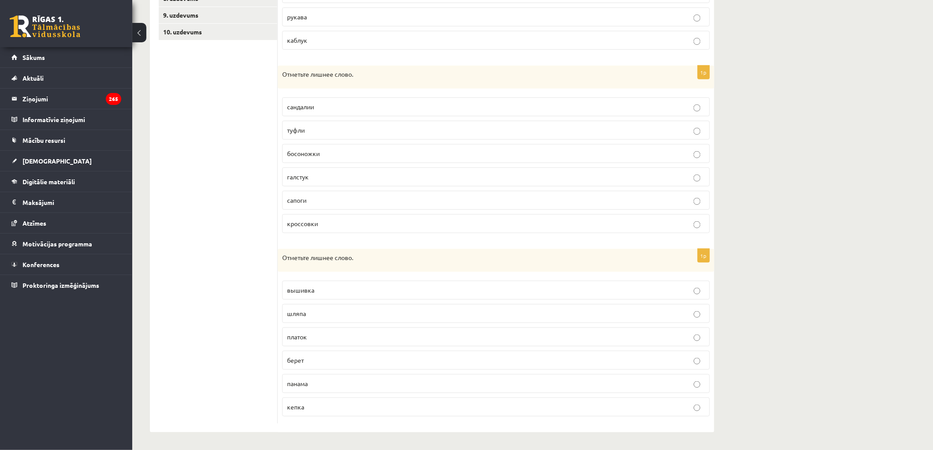
click at [356, 289] on p "вышивка" at bounding box center [496, 290] width 418 height 9
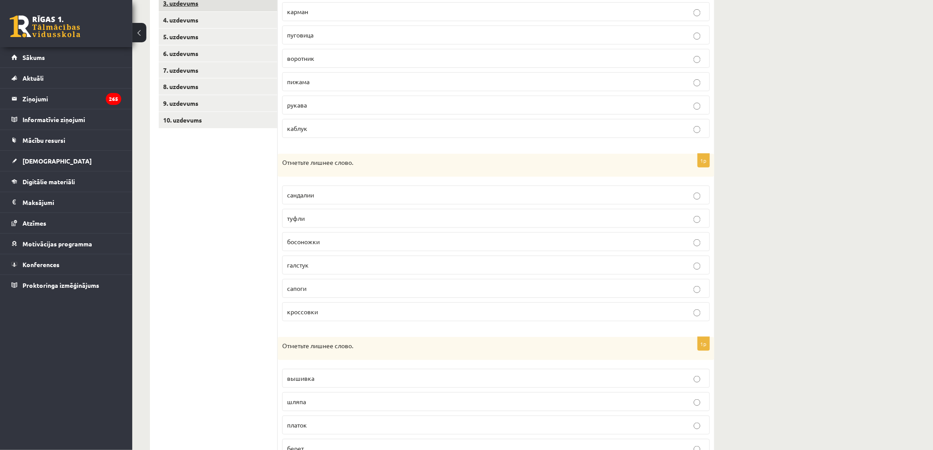
scroll to position [41, 0]
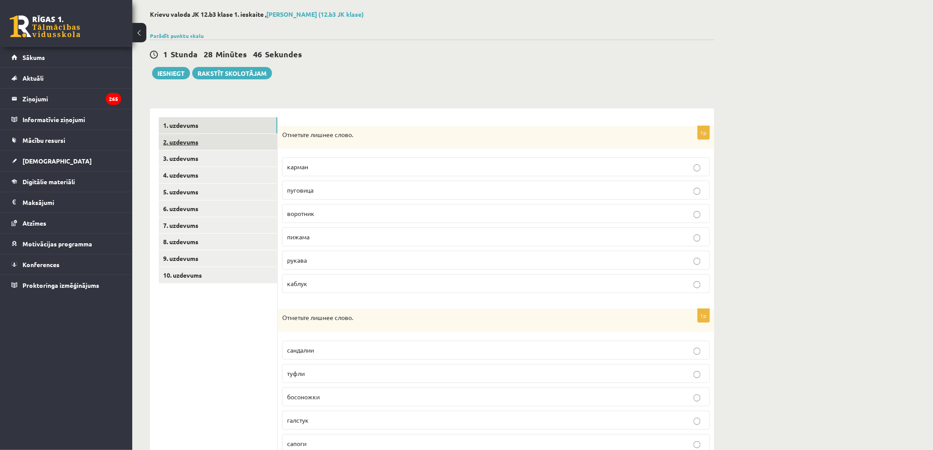
click at [223, 142] on link "2. uzdevums" at bounding box center [218, 142] width 119 height 16
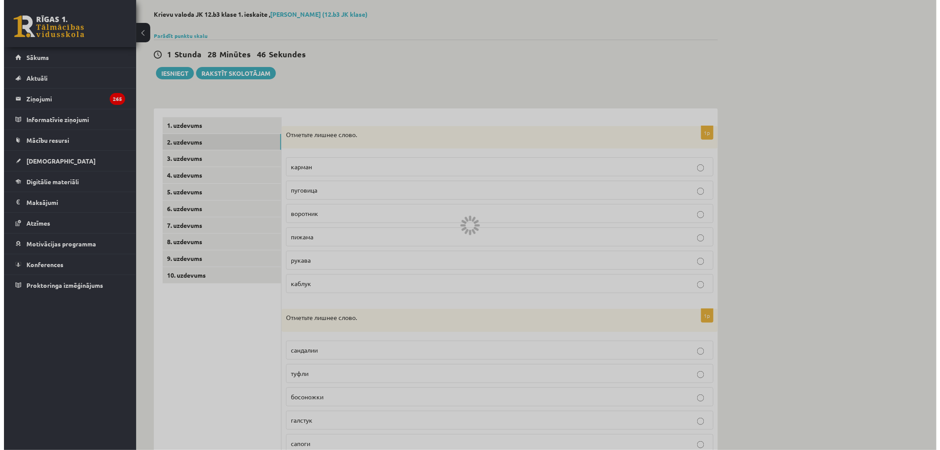
scroll to position [0, 0]
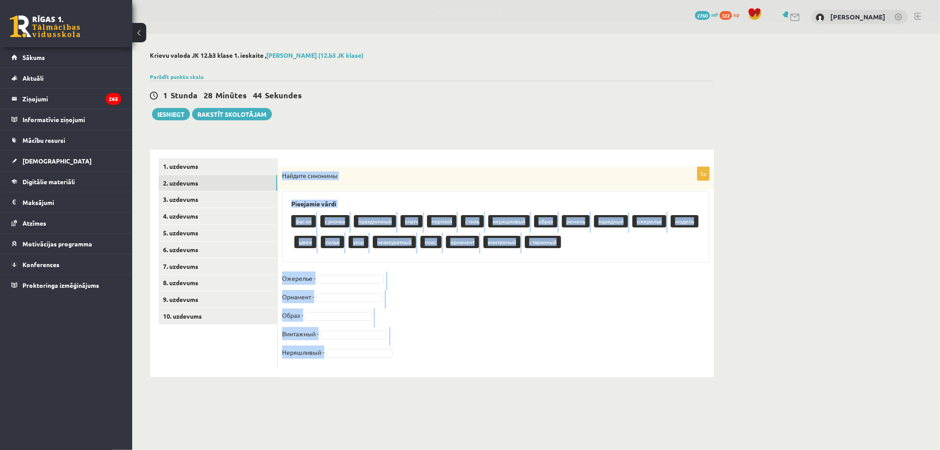
drag, startPoint x: 284, startPoint y: 174, endPoint x: 459, endPoint y: 372, distance: 264.2
click at [459, 372] on div "5p Найдите синонимы Pieejamie vārdi фасон сумочка праздничный клатч портной сти…" at bounding box center [496, 263] width 436 height 228
copy div "Найдите синонимы Pieejamie vārdi фасон сумочка праздничный клатч портной стиль …"
click at [424, 285] on fieldset "Ожерелье - Орнамент - Образ - Винтажный - Неряшливый -" at bounding box center [496, 318] width 428 height 93
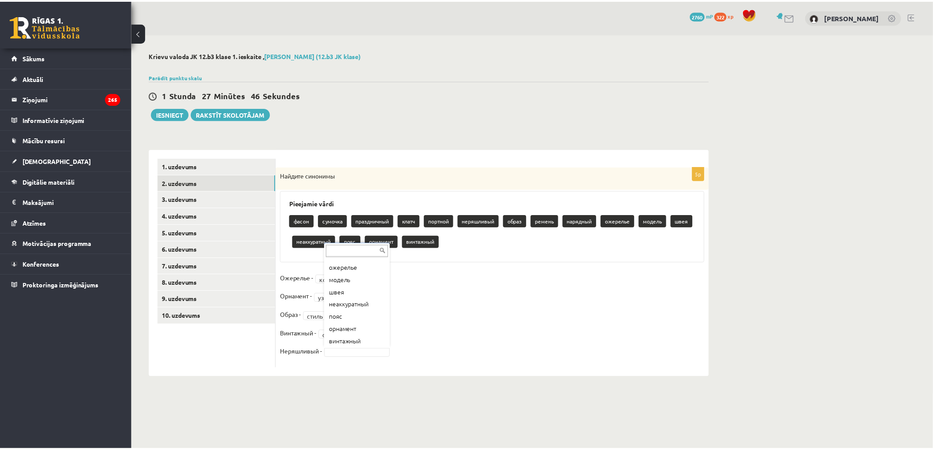
scroll to position [121, 0]
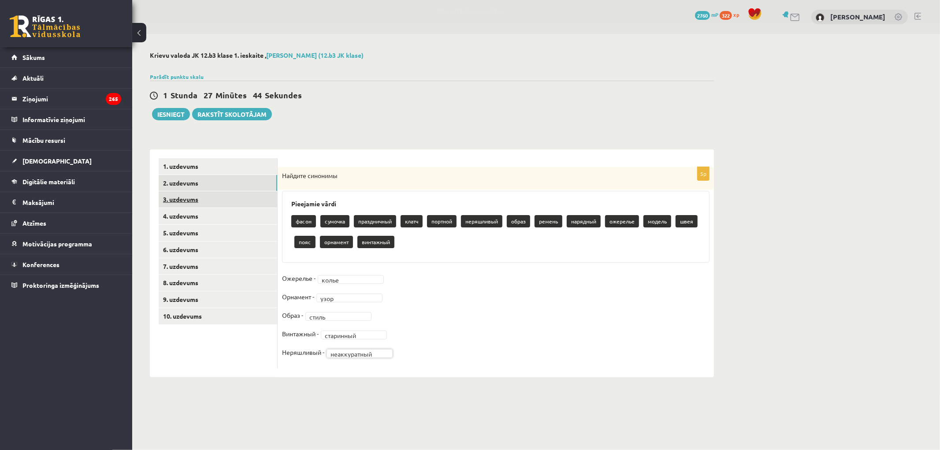
click at [196, 197] on link "3. uzdevums" at bounding box center [218, 199] width 119 height 16
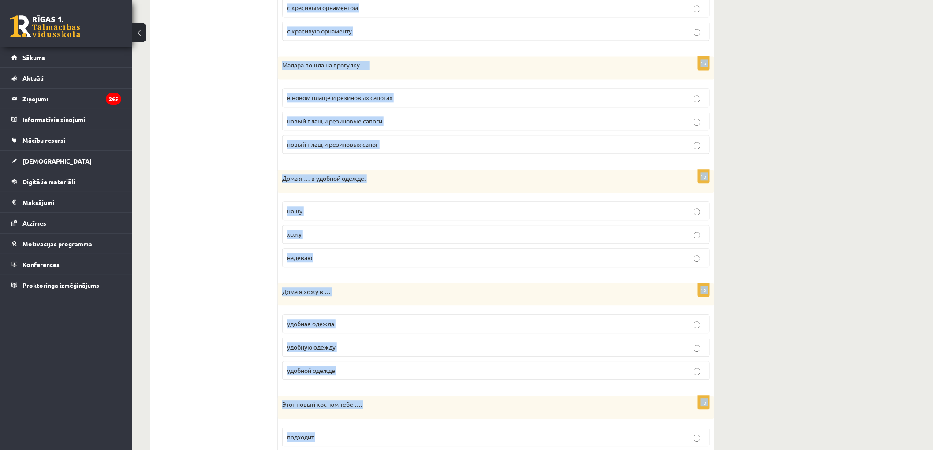
scroll to position [868, 0]
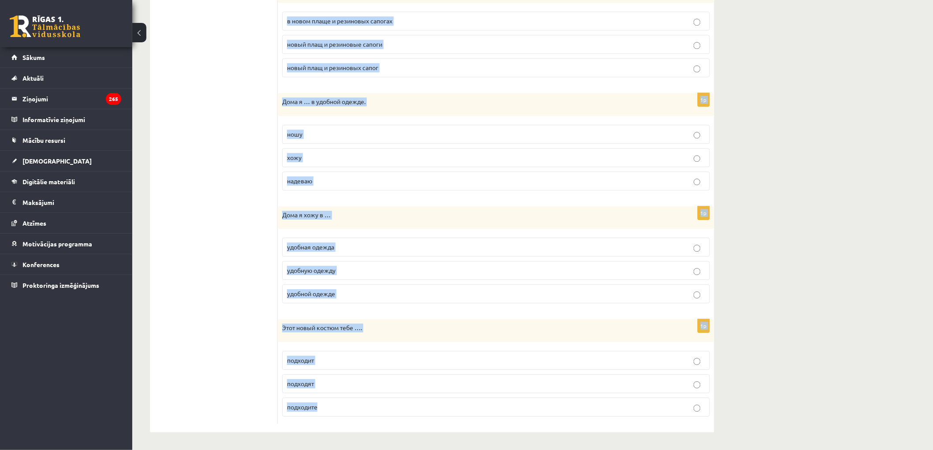
drag, startPoint x: 280, startPoint y: 175, endPoint x: 518, endPoint y: 424, distance: 344.2
copy form "На тренировку я хожу в … спортивный костюме спортивную костюму спортивном костю…"
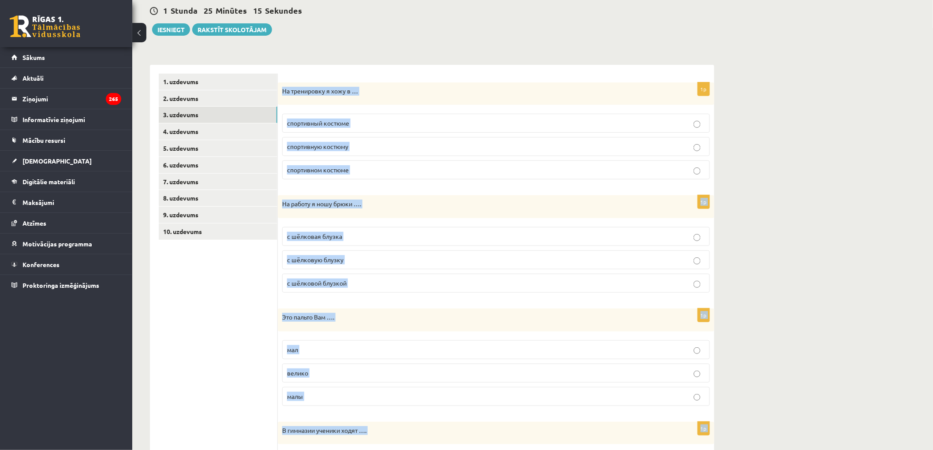
scroll to position [0, 0]
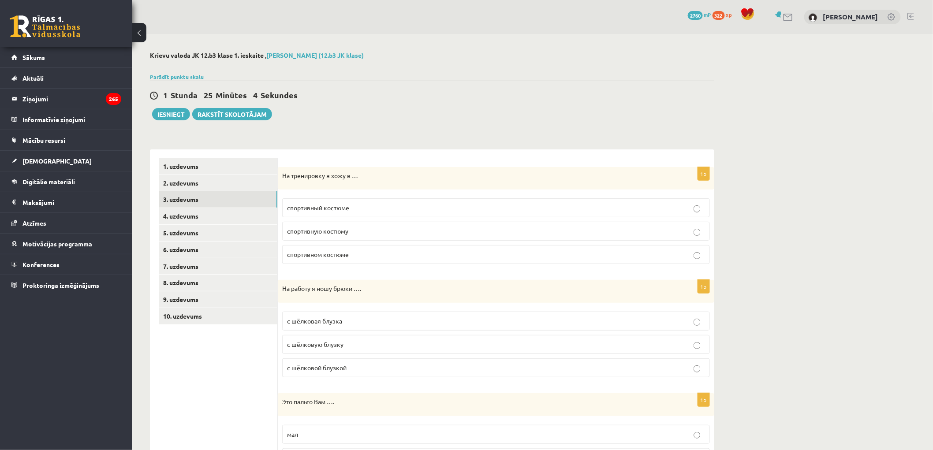
click at [362, 256] on p "спортивном костюме" at bounding box center [496, 254] width 418 height 9
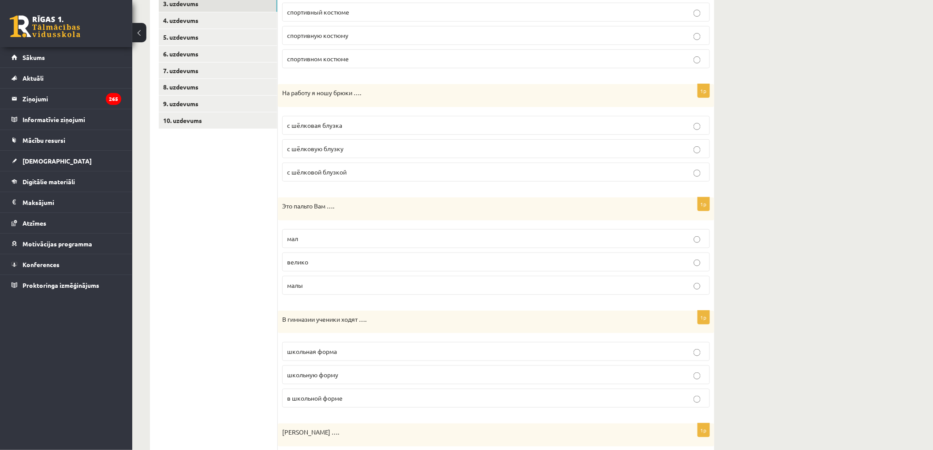
click at [362, 173] on p "с шёлковой блузкой" at bounding box center [496, 171] width 418 height 9
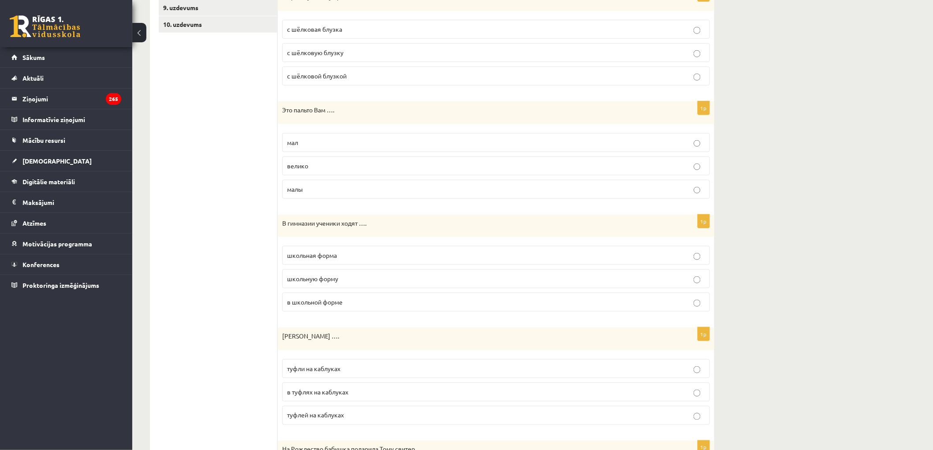
scroll to position [294, 0]
click at [341, 165] on p "велико" at bounding box center [496, 164] width 418 height 9
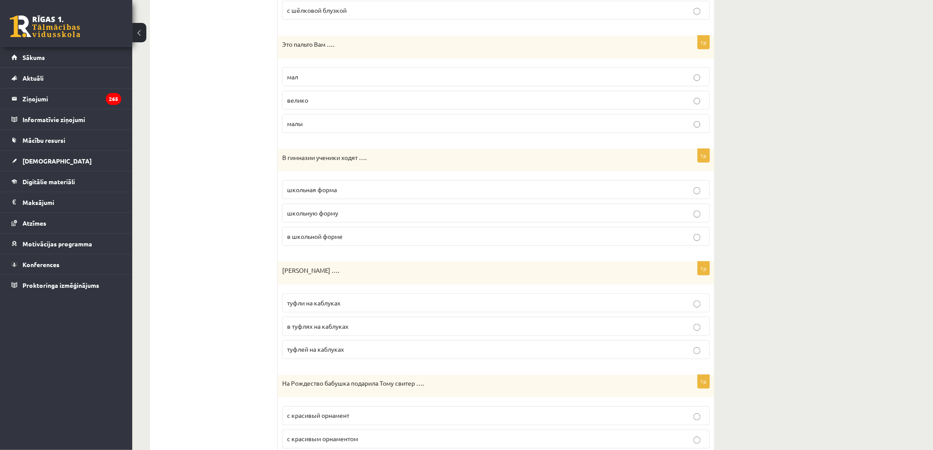
scroll to position [441, 0]
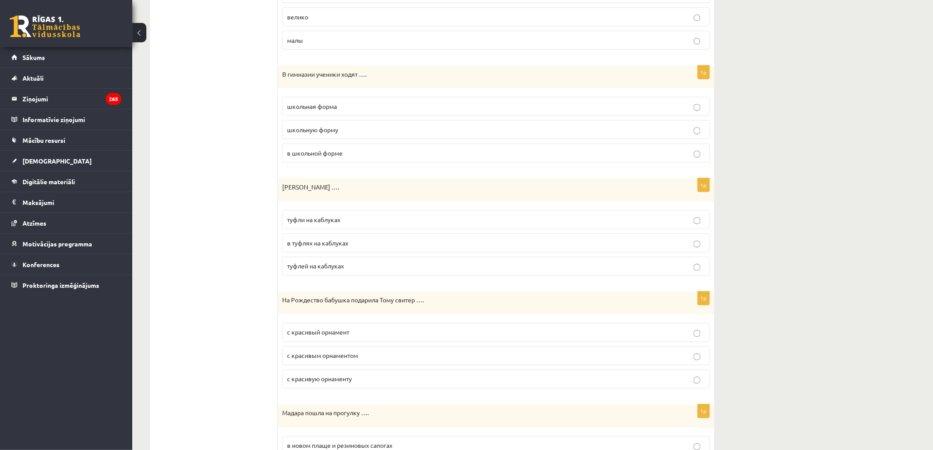
click at [366, 154] on p "в школьной форме" at bounding box center [496, 153] width 418 height 9
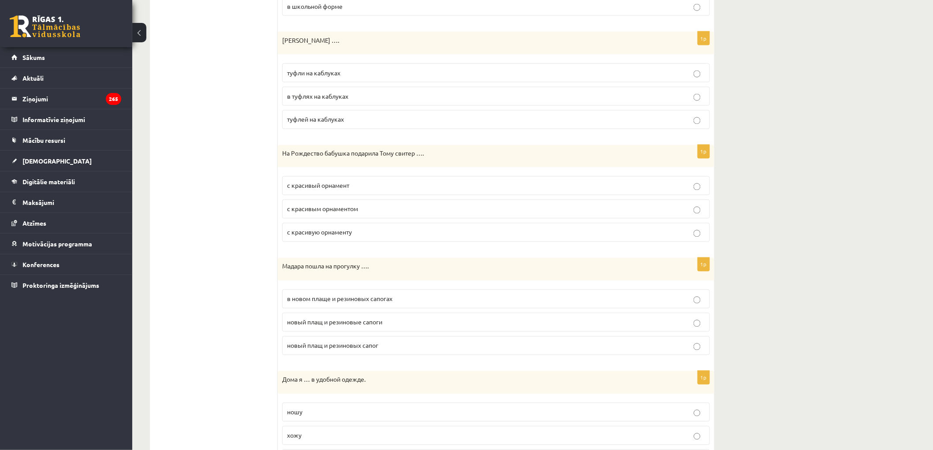
scroll to position [539, 0]
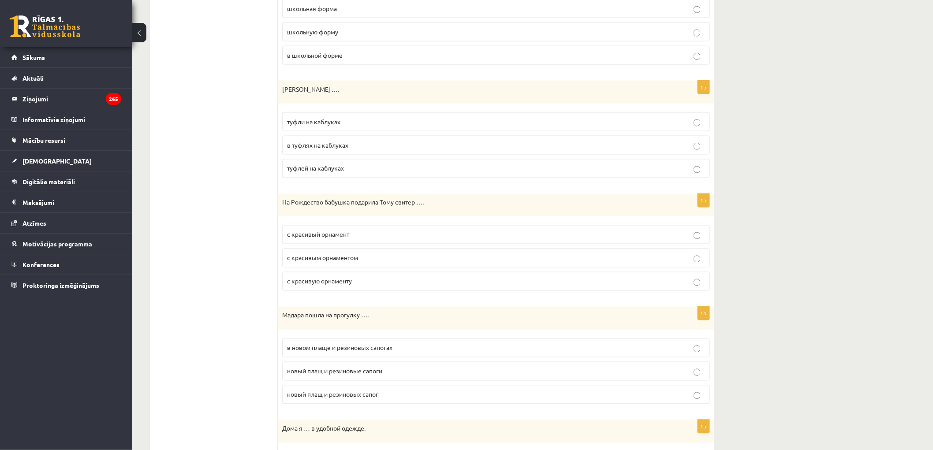
click at [358, 148] on p "в туфлях на каблуках" at bounding box center [496, 145] width 418 height 9
click at [346, 126] on p "туфли на каблуках" at bounding box center [496, 121] width 418 height 9
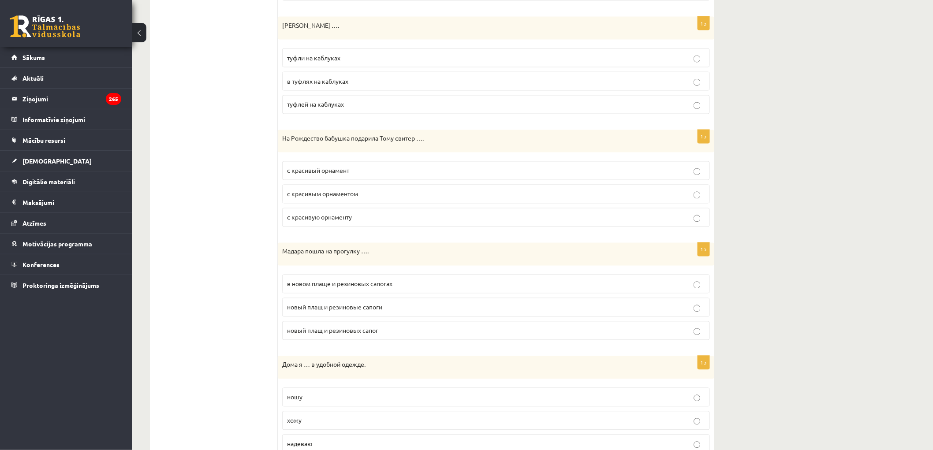
scroll to position [636, 0]
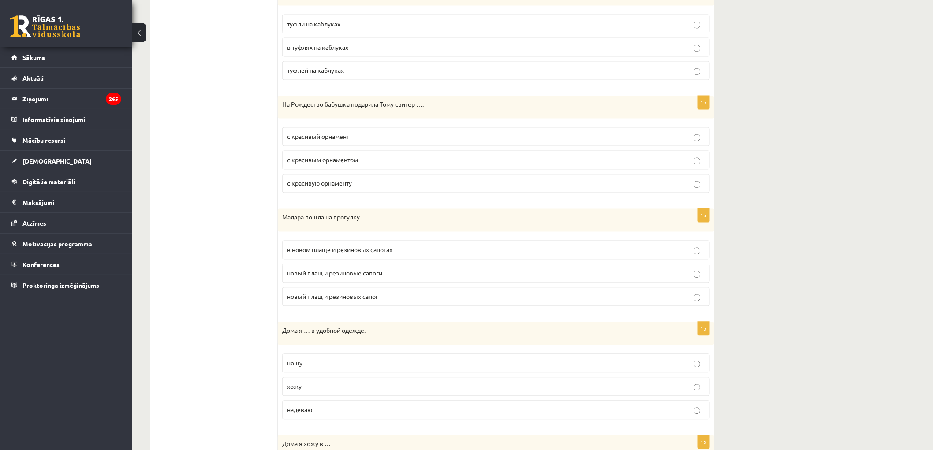
click at [327, 164] on span "с красивым орнаментом" at bounding box center [322, 160] width 71 height 8
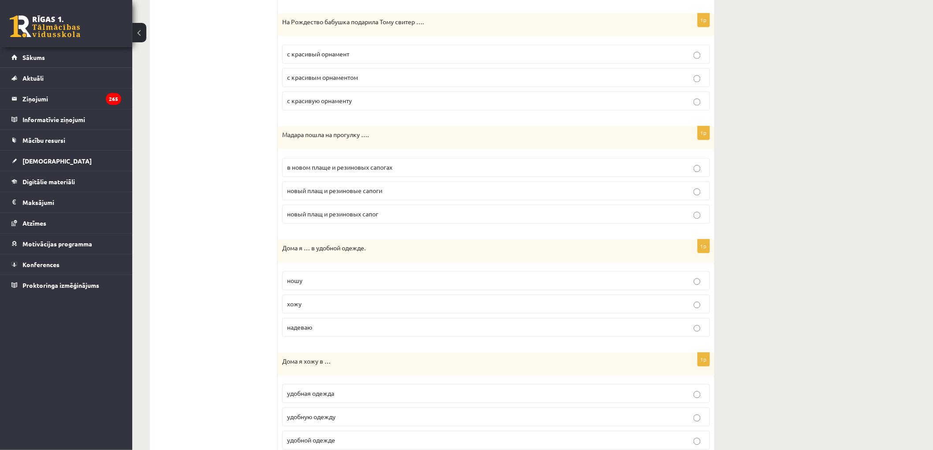
scroll to position [734, 0]
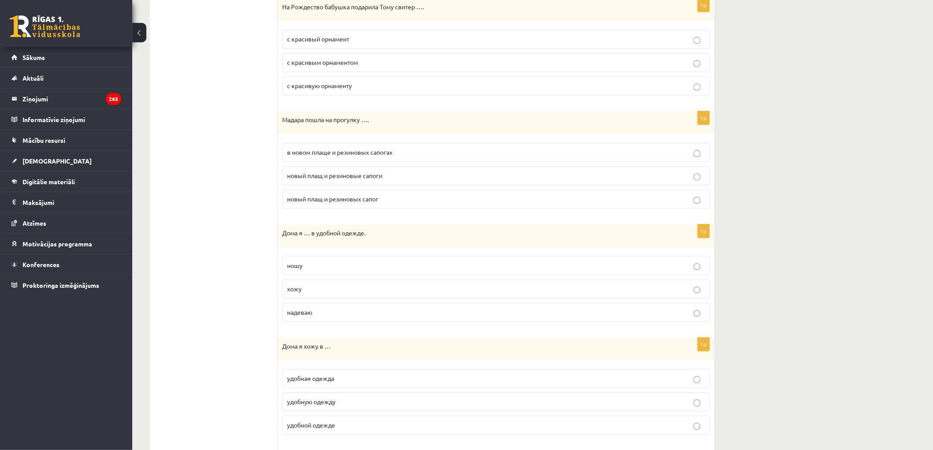
click at [342, 152] on span "в новом плаще и резиновых сапогах" at bounding box center [339, 152] width 105 height 8
click at [365, 296] on label "хожу" at bounding box center [496, 288] width 428 height 19
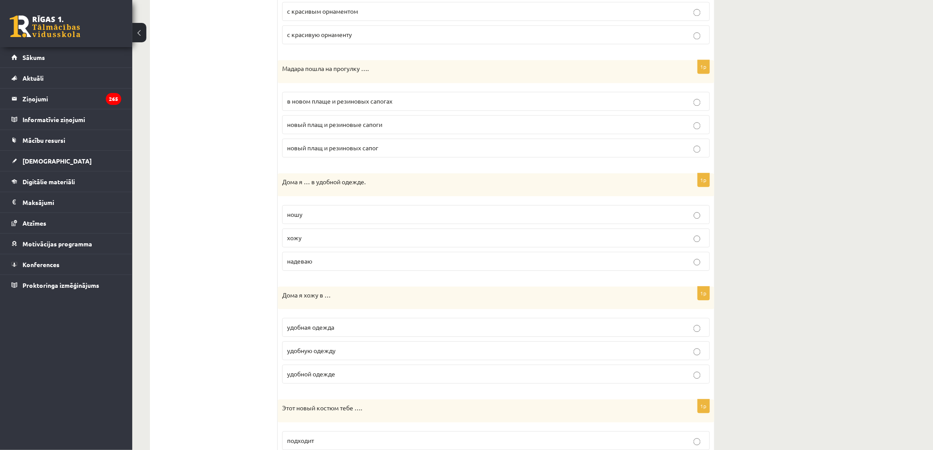
scroll to position [868, 0]
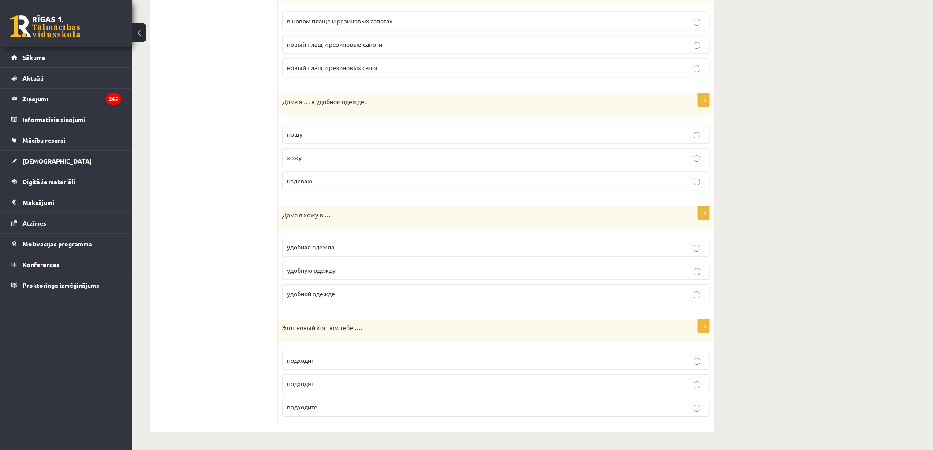
click at [342, 295] on p "удобной одежде" at bounding box center [496, 293] width 418 height 9
click at [317, 351] on label "подходит" at bounding box center [496, 360] width 428 height 19
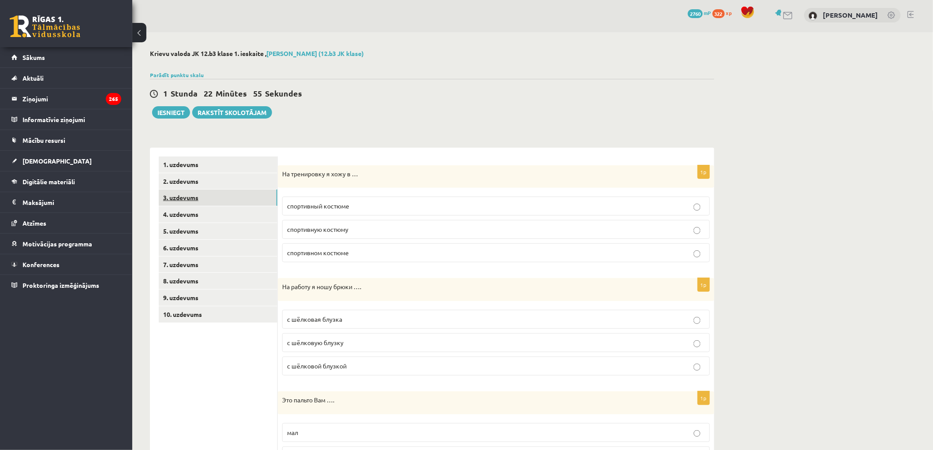
scroll to position [0, 0]
click at [231, 213] on link "4. uzdevums" at bounding box center [218, 216] width 119 height 16
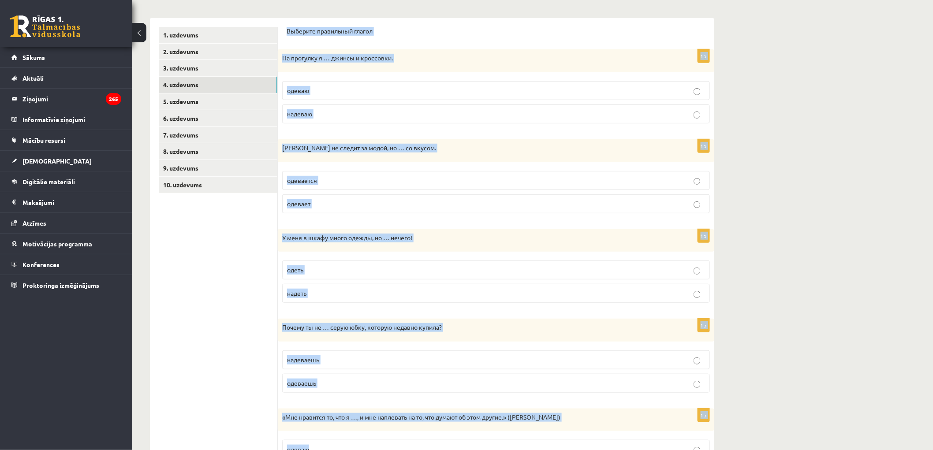
scroll to position [198, 0]
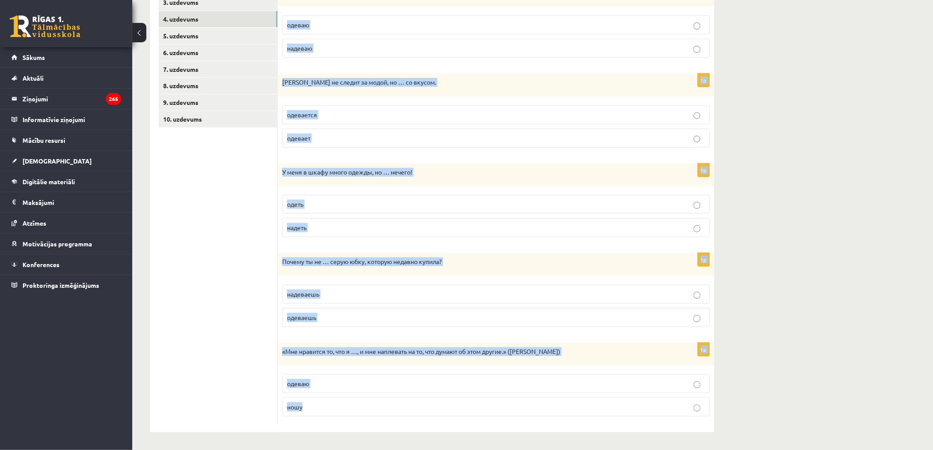
drag, startPoint x: 284, startPoint y: 160, endPoint x: 584, endPoint y: 448, distance: 415.5
click at [583, 253] on html "0 Dāvanas 2760 mP 322 xp Markuss Bruno Reisels Sākums Aktuāli Kā mācīties eSKOL…" at bounding box center [466, 28] width 933 height 450
copy form "Выберите правильный глагол 1p На прогулку я … джинсы и кроссовки. одеваю надева…"
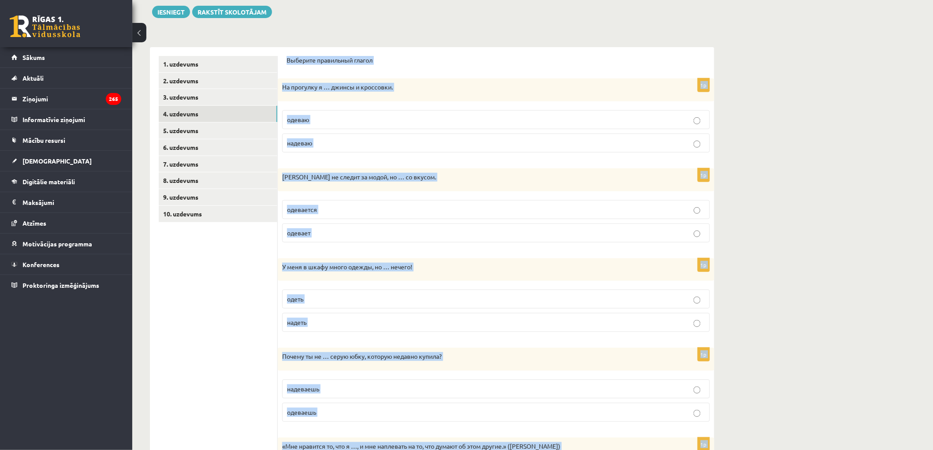
scroll to position [0, 0]
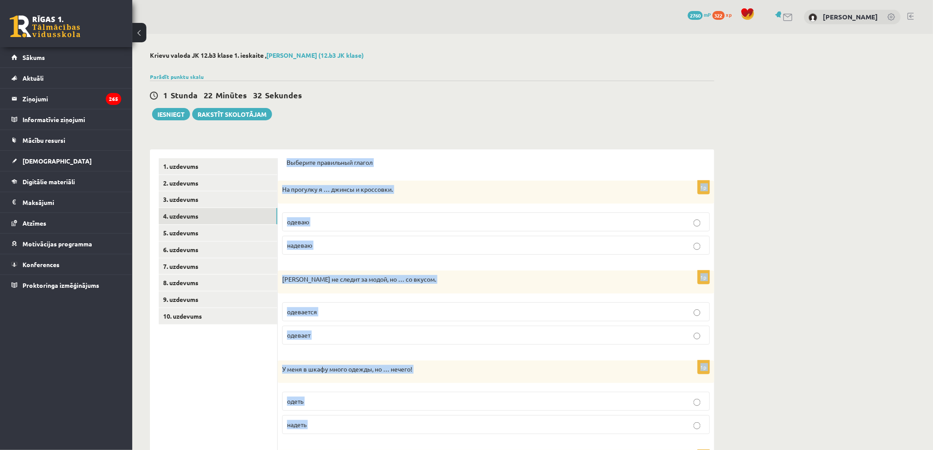
click at [790, 243] on div "**********" at bounding box center [532, 340] width 800 height 613
click at [439, 243] on p "надеваю" at bounding box center [496, 245] width 418 height 9
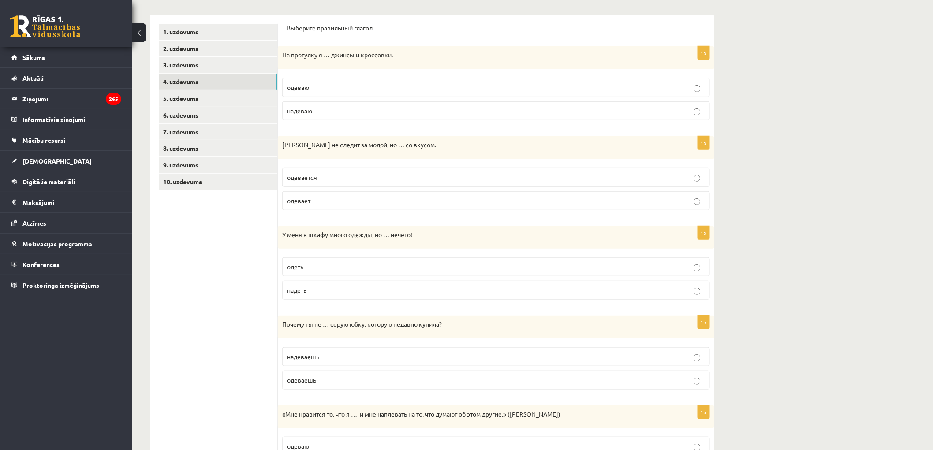
scroll to position [147, 0]
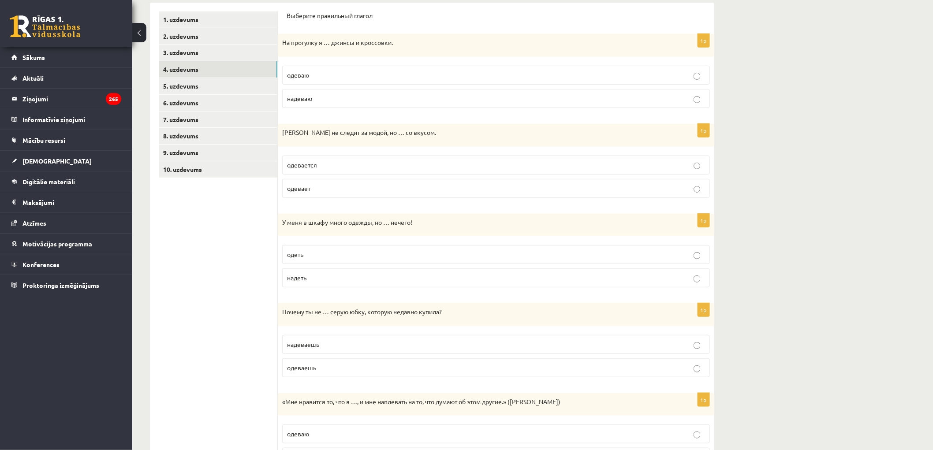
click at [360, 172] on label "одевается" at bounding box center [496, 165] width 428 height 19
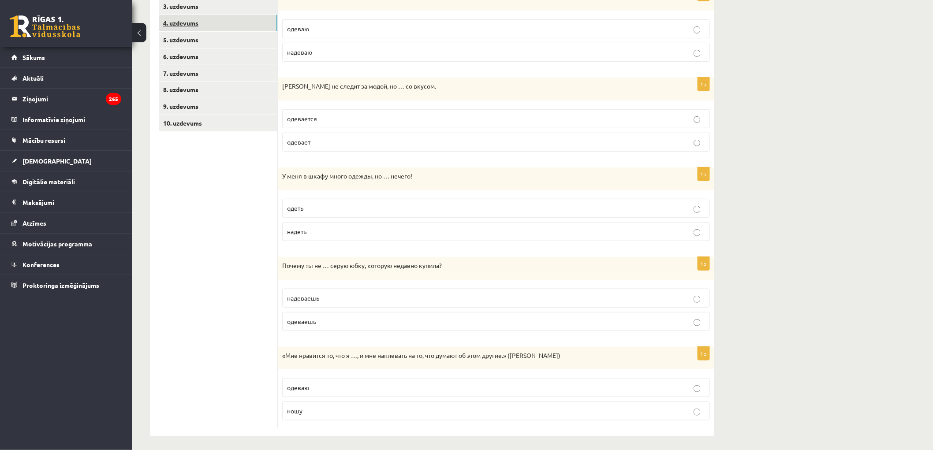
scroll to position [198, 0]
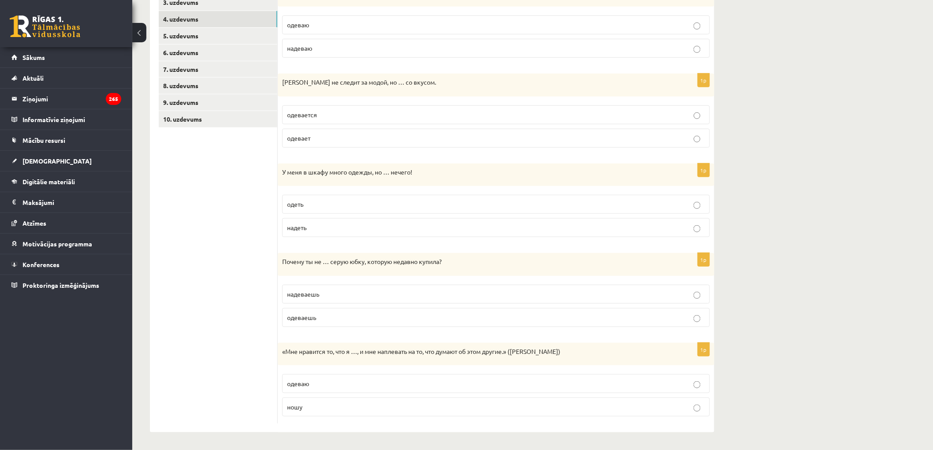
click at [353, 227] on p "надеть" at bounding box center [496, 227] width 418 height 9
click at [353, 290] on p "надеваешь" at bounding box center [496, 294] width 418 height 9
click at [358, 409] on p "ношу" at bounding box center [496, 406] width 418 height 9
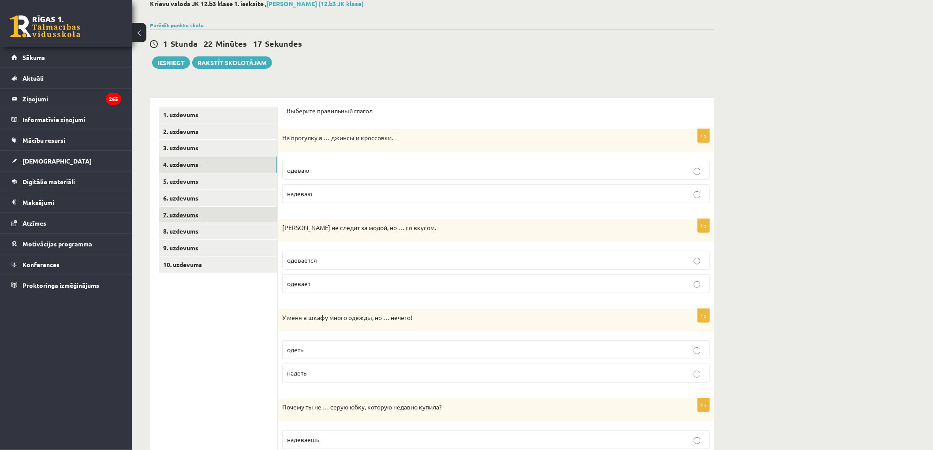
scroll to position [51, 0]
click at [195, 175] on link "5. uzdevums" at bounding box center [218, 182] width 119 height 16
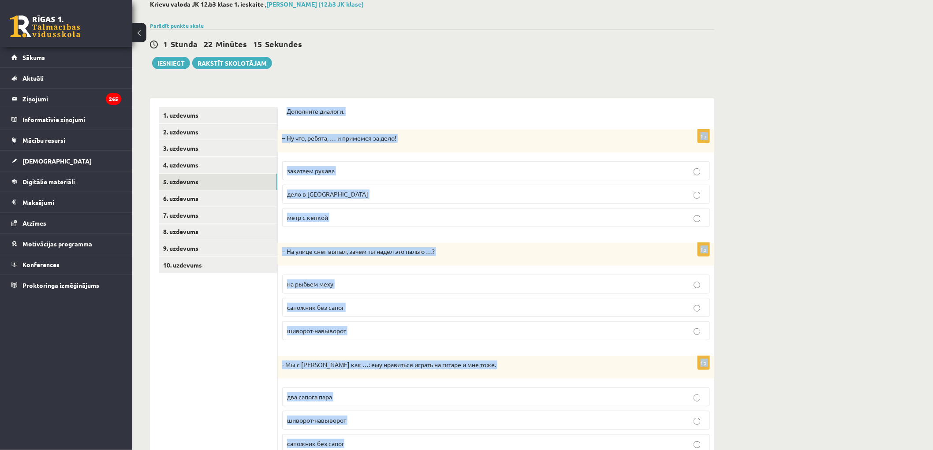
scroll to position [89, 0]
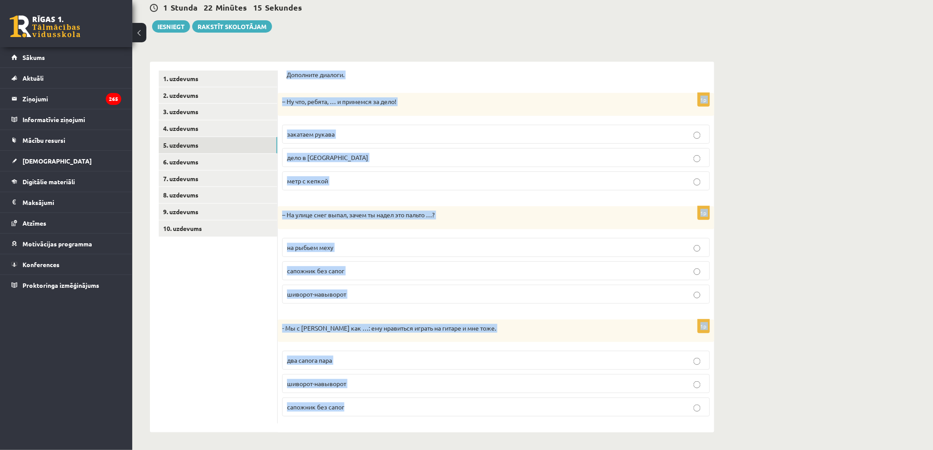
drag, startPoint x: 284, startPoint y: 107, endPoint x: 671, endPoint y: 469, distance: 529.2
click at [671, 362] on html "0 Dāvanas 2760 mP 322 xp Markuss Bruno Reisels Sākums Aktuāli Kā mācīties eSKOL…" at bounding box center [466, 137] width 933 height 450
copy form "Дополните диалоги. 1p – Ну что, ребята, … и примемся за дело! закатаем рукава д…"
click at [483, 85] on form "Дополните диалоги. 1p – Ну что, ребята, … и примемся за дело! закатаем рукава д…" at bounding box center [495, 247] width 419 height 353
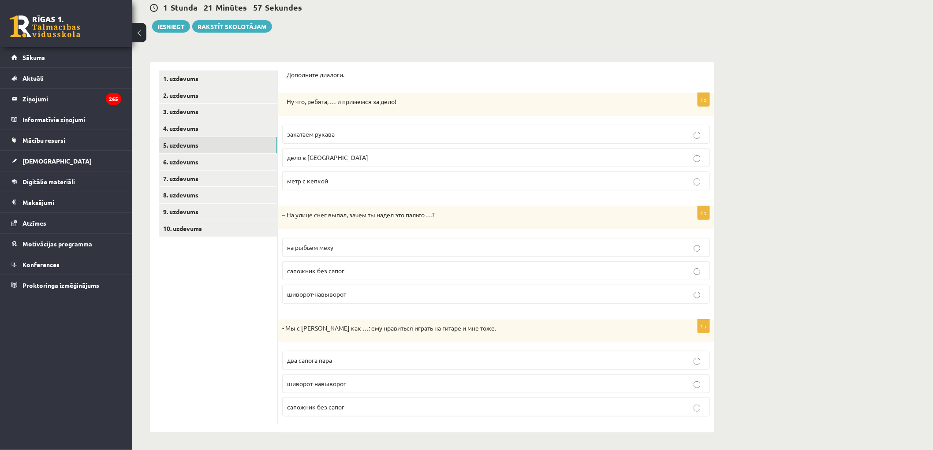
click at [412, 139] on label "закатаем рукава" at bounding box center [496, 134] width 428 height 19
click at [376, 294] on p "шиворот-навыворот" at bounding box center [496, 294] width 418 height 9
drag, startPoint x: 315, startPoint y: 363, endPoint x: 281, endPoint y: 340, distance: 40.7
click at [315, 362] on span "два сапога пара" at bounding box center [309, 360] width 45 height 8
click at [191, 161] on link "6. uzdevums" at bounding box center [218, 162] width 119 height 16
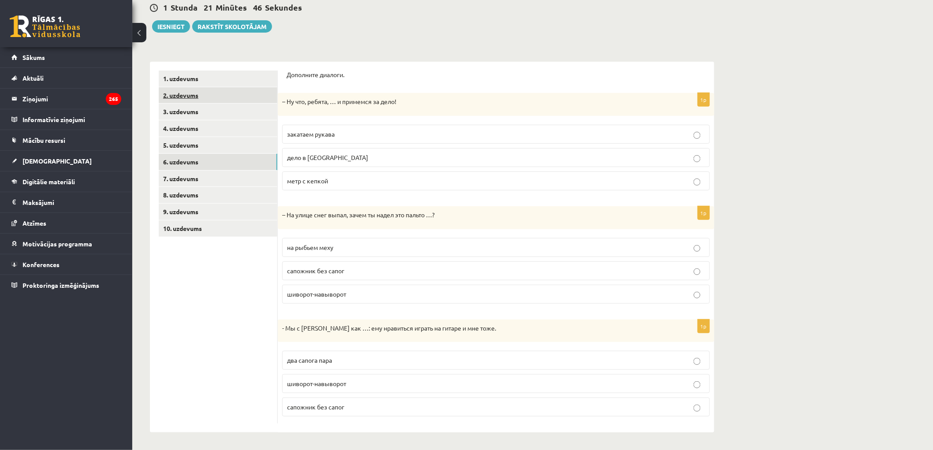
scroll to position [0, 0]
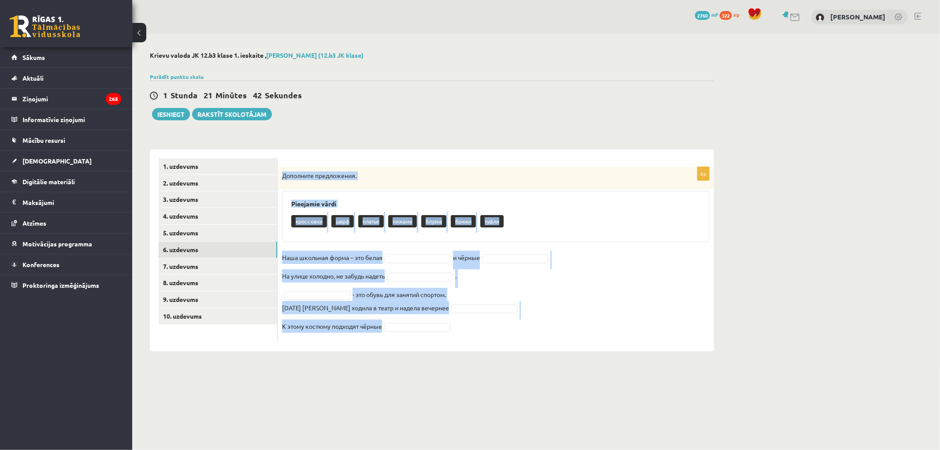
drag, startPoint x: 283, startPoint y: 175, endPoint x: 570, endPoint y: 331, distance: 326.8
click at [570, 331] on div "6p Дополните предложения. Pieejamie vārdi кроссовки шарф платье пижаме блузка б…" at bounding box center [496, 254] width 436 height 175
copy div "Дополните предложения. Pieejamie vārdi кроссовки шарф платье пижаме блузка брюк…"
click at [421, 253] on fieldset "Наша школьная форма – это белая и чёрные На улице холодно, не забудь надеть . -…" at bounding box center [496, 294] width 428 height 87
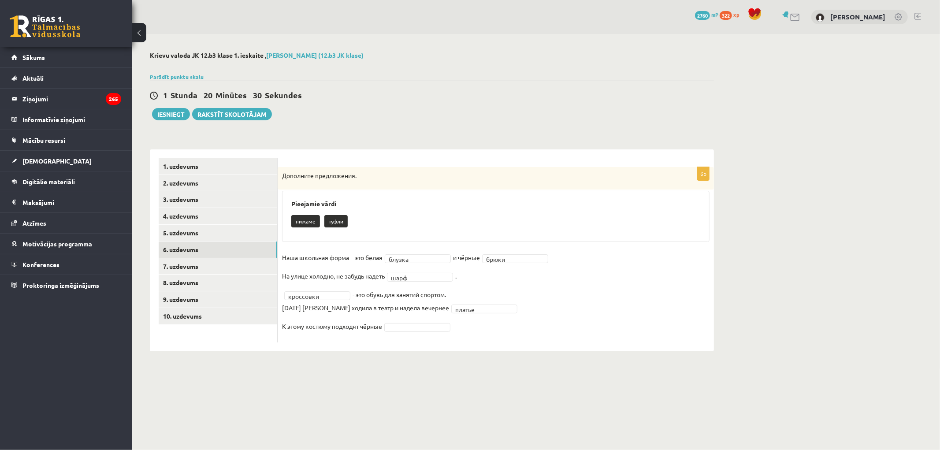
click at [388, 333] on fieldset "Наша школьная форма – это белая блузка ****** и чёрные брюки ***** На улице хол…" at bounding box center [496, 294] width 428 height 87
click at [397, 332] on fieldset "Наша школьная форма – это белая блузка ****** и чёрные брюки ***** На улице хол…" at bounding box center [496, 294] width 428 height 87
click at [207, 269] on link "7. uzdevums" at bounding box center [218, 266] width 119 height 16
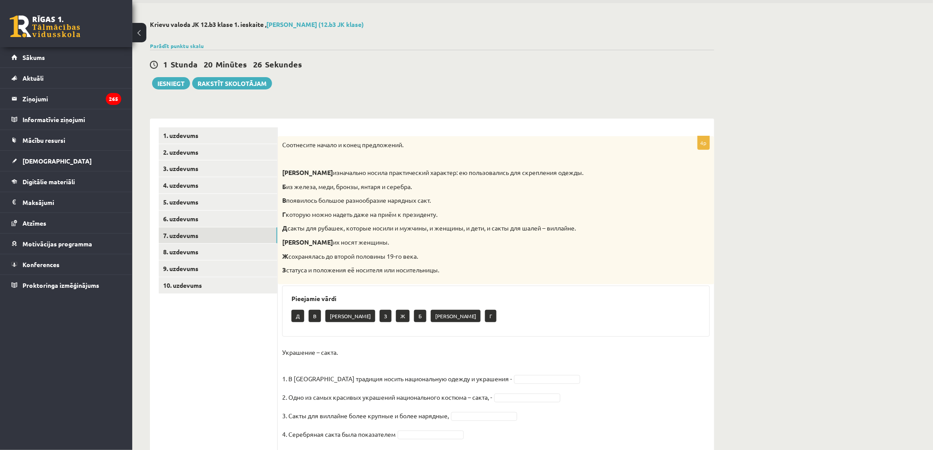
scroll to position [71, 0]
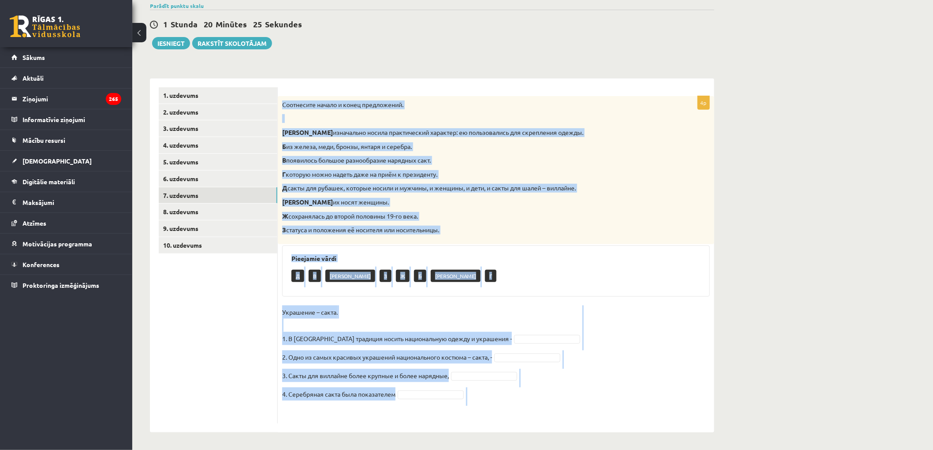
drag, startPoint x: 281, startPoint y: 102, endPoint x: 566, endPoint y: 414, distance: 422.5
click at [566, 415] on div "4p Соотнесите начало и конец предложений. А изначально носила практический хара…" at bounding box center [496, 259] width 436 height 327
copy div "Соотнесите начало и конец предложений. А изначально носила практический характе…"
click at [552, 272] on div "Д В А З Ж Б Е Г" at bounding box center [495, 277] width 409 height 21
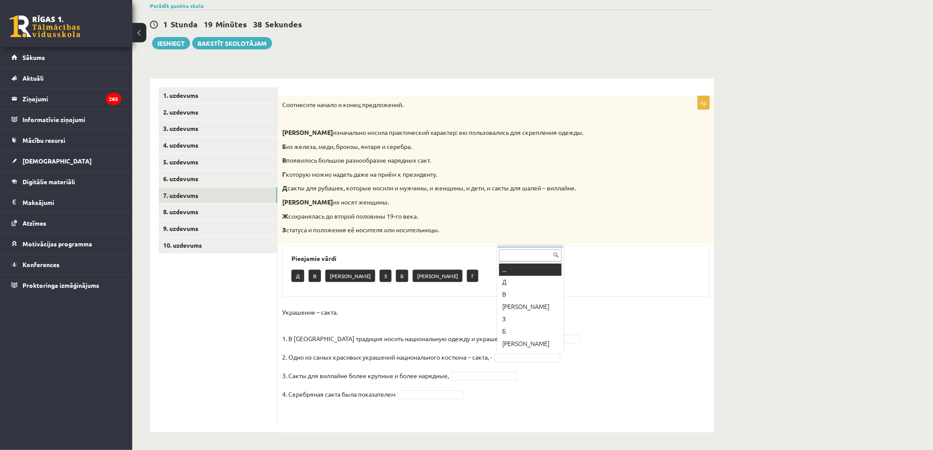
scroll to position [10, 0]
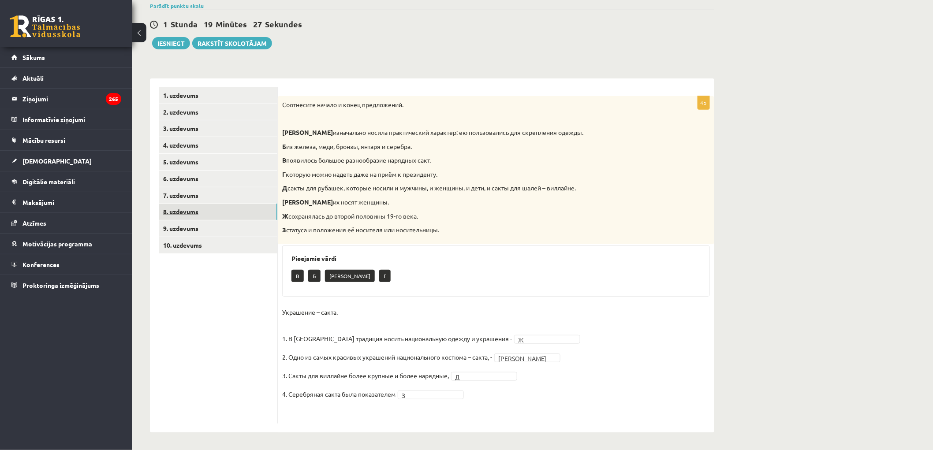
click at [202, 214] on link "8. uzdevums" at bounding box center [218, 212] width 119 height 16
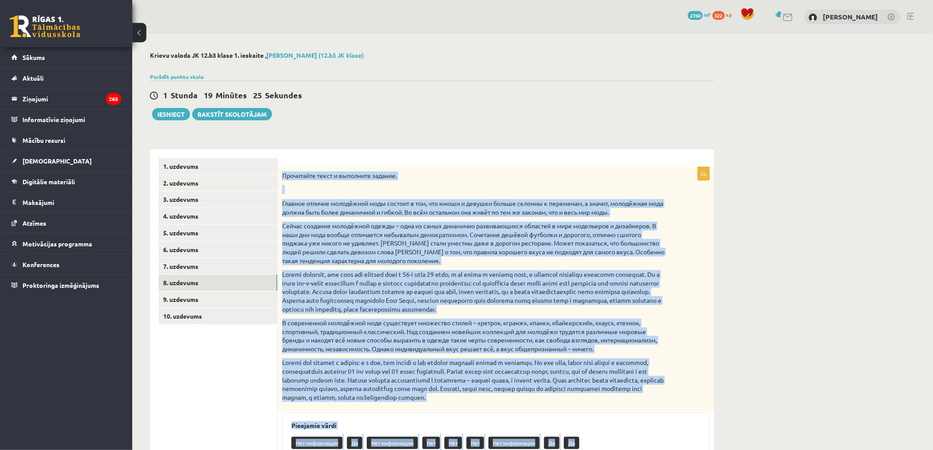
scroll to position [146, 0]
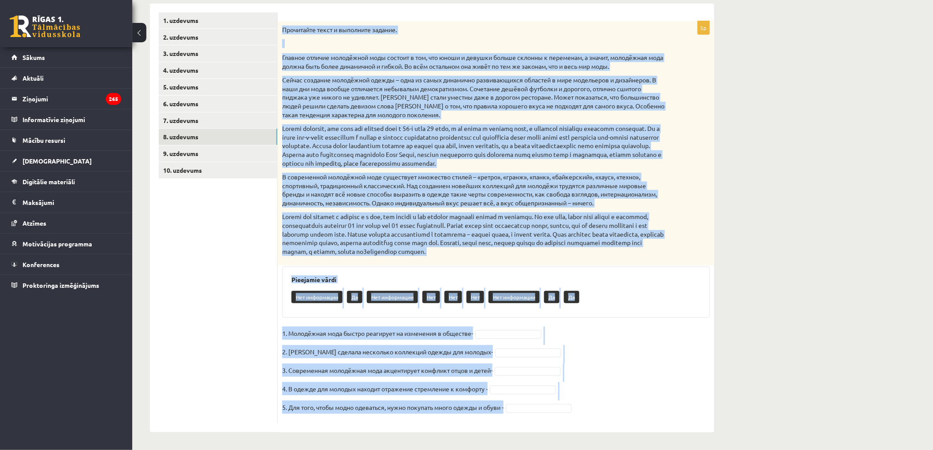
drag, startPoint x: 280, startPoint y: 171, endPoint x: 695, endPoint y: 388, distance: 468.2
click at [697, 417] on div "5p Прочитайте текст и выполните задание. Главное отличие молодёжной моды состои…" at bounding box center [496, 222] width 436 height 402
copy div "Прочитайте текст и выполните задание. Главное отличие молодёжной моды состоит в…"
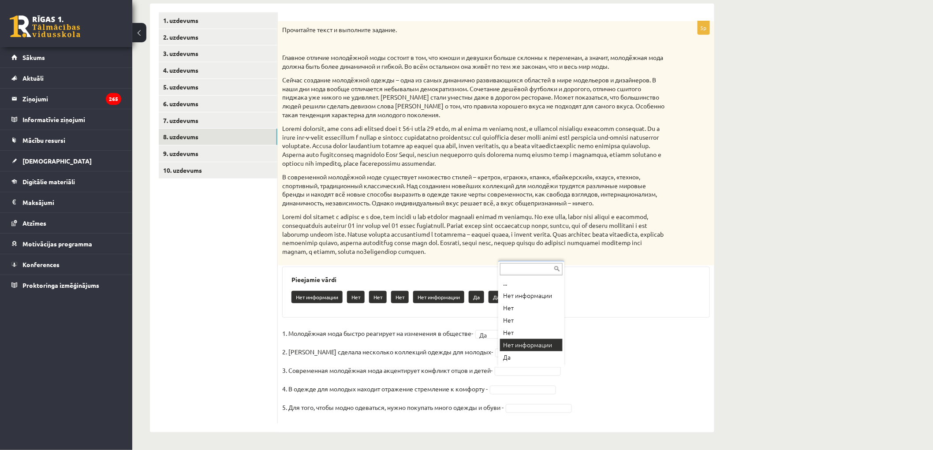
scroll to position [4, 0]
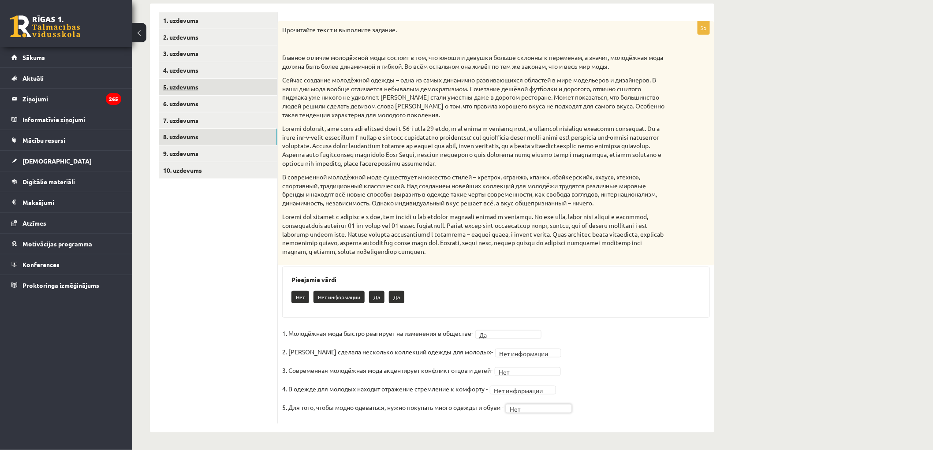
drag, startPoint x: 195, startPoint y: 159, endPoint x: 204, endPoint y: 160, distance: 8.9
click at [195, 158] on link "9. uzdevums" at bounding box center [218, 153] width 119 height 16
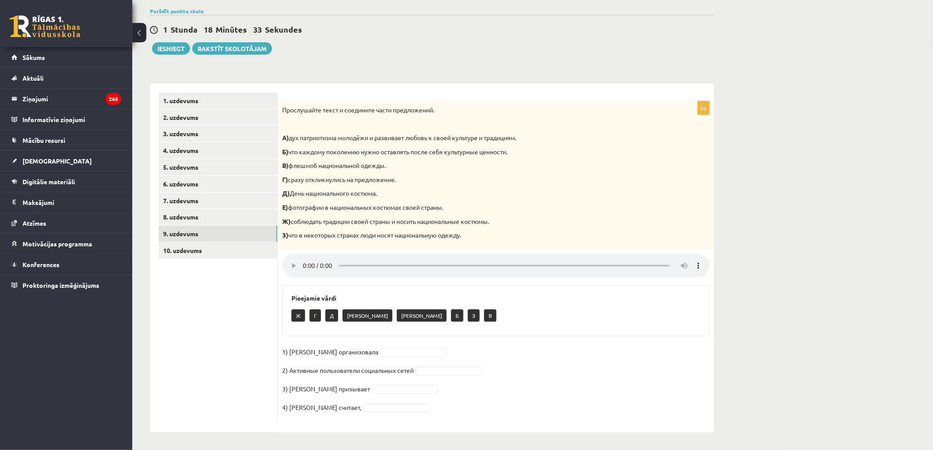
scroll to position [65, 0]
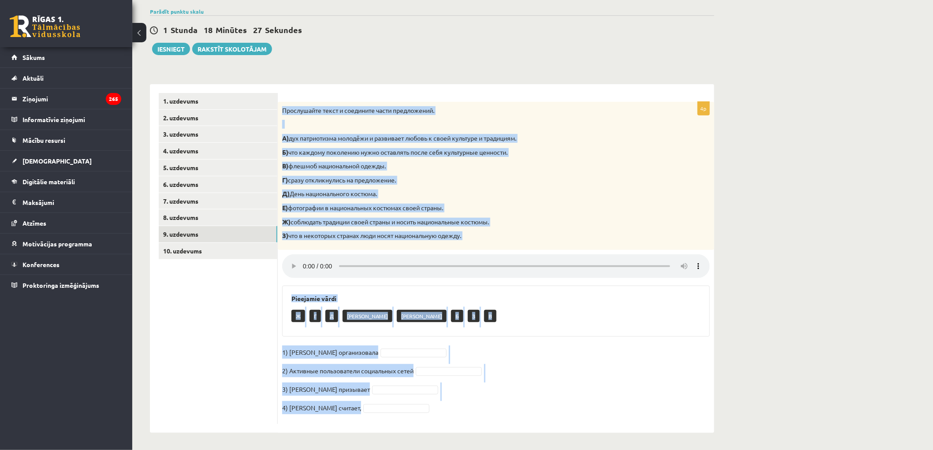
drag, startPoint x: 283, startPoint y: 108, endPoint x: 565, endPoint y: 430, distance: 428.5
click at [565, 431] on div "4p Прослушайте текст и соедините части предложений. А) дух патриотизма молодёжи…" at bounding box center [496, 258] width 436 height 349
copy div "Прослушайте текст и соедините части предложений. А) дух патриотизма молодёжи и …"
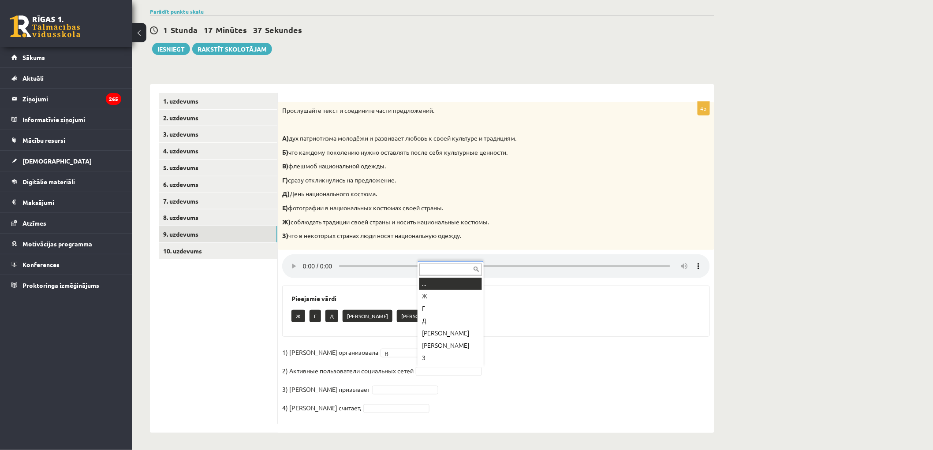
scroll to position [10, 0]
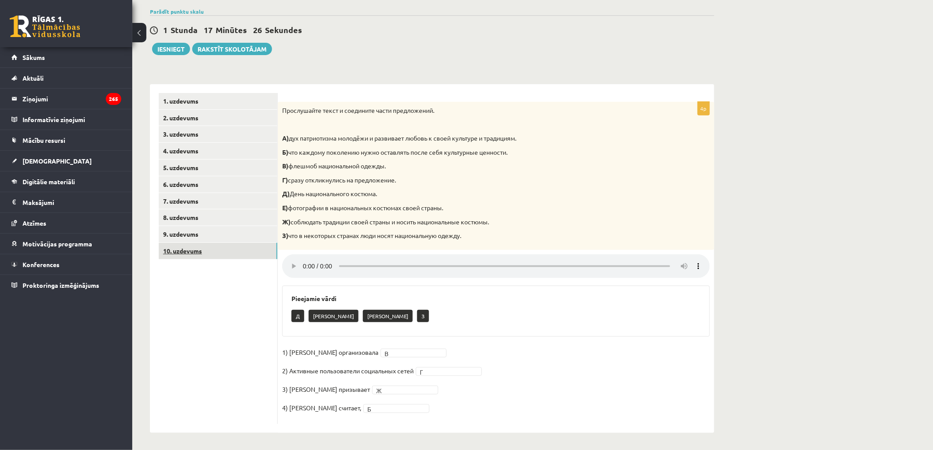
click at [231, 245] on link "10. uzdevums" at bounding box center [218, 251] width 119 height 16
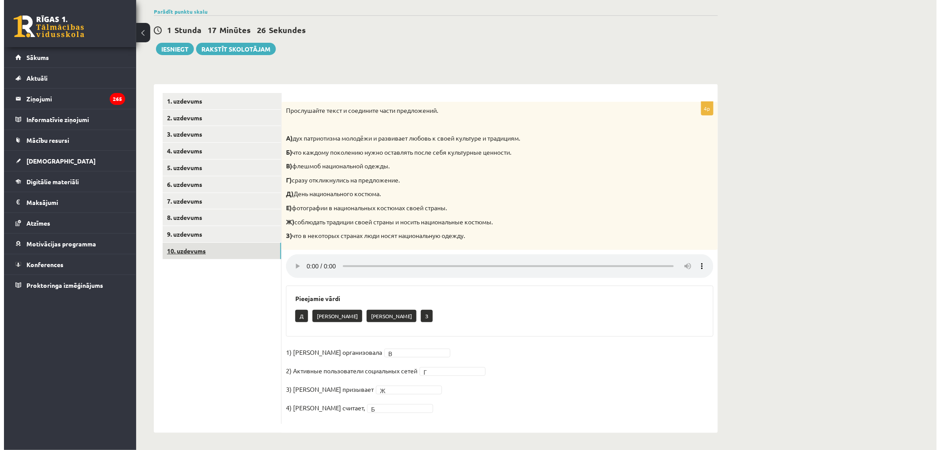
scroll to position [0, 0]
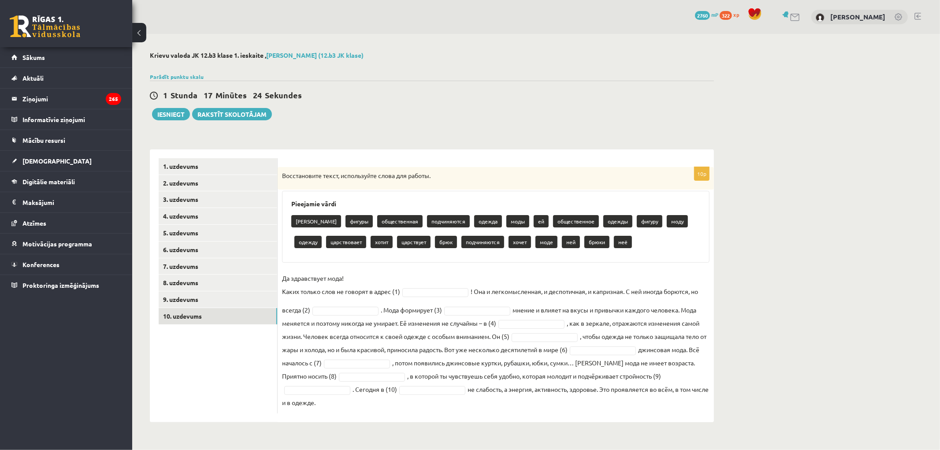
drag, startPoint x: 280, startPoint y: 171, endPoint x: 472, endPoint y: 283, distance: 222.5
click at [572, 408] on div "10p Восстановите текст, используйте слова для работы. Pieejamie vārdi брюков фи…" at bounding box center [496, 290] width 436 height 246
copy div "Восстановите текст, используйте слова для работы. Pieejamie vārdi брюков фигуры…"
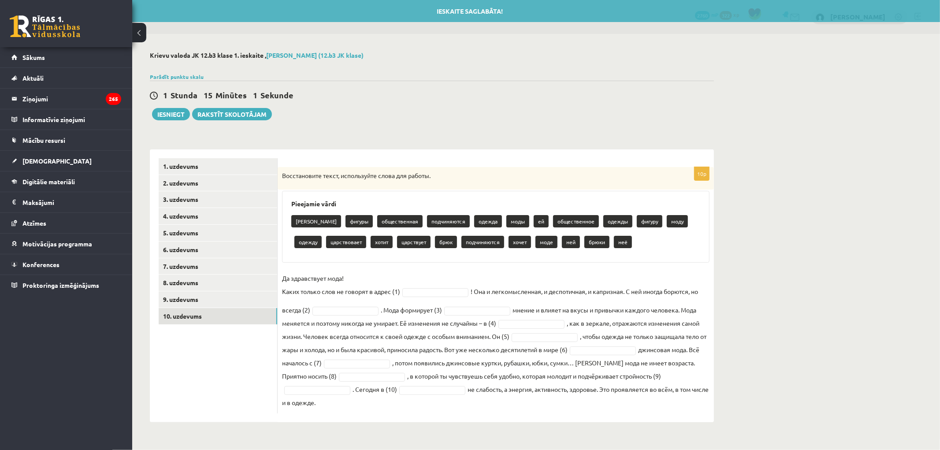
click at [504, 124] on div "**********" at bounding box center [431, 237] width 599 height 406
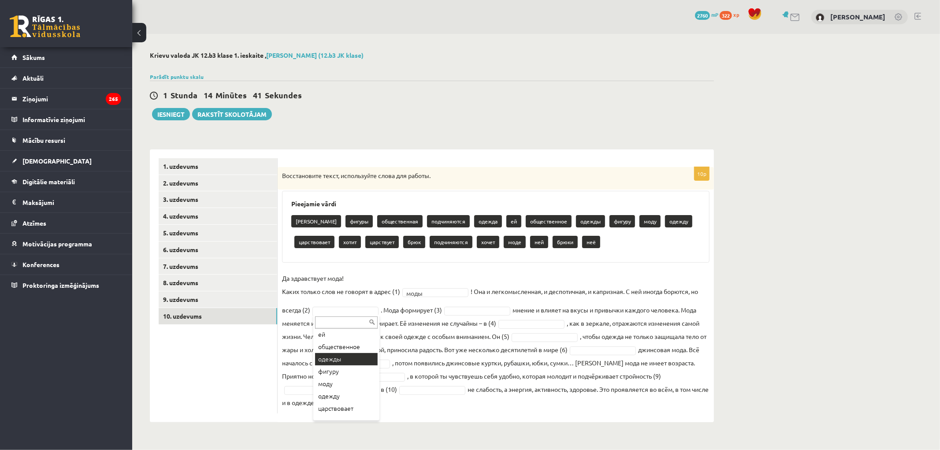
scroll to position [98, 0]
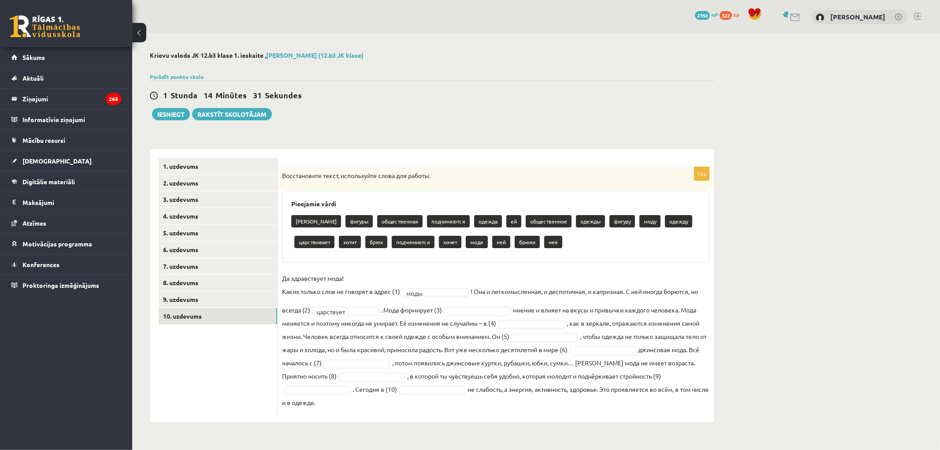
click at [490, 316] on fieldset "Да здравствует мода! Каких только слов не говорят в адрес (1) моды **** ! Она и…" at bounding box center [496, 341] width 428 height 138
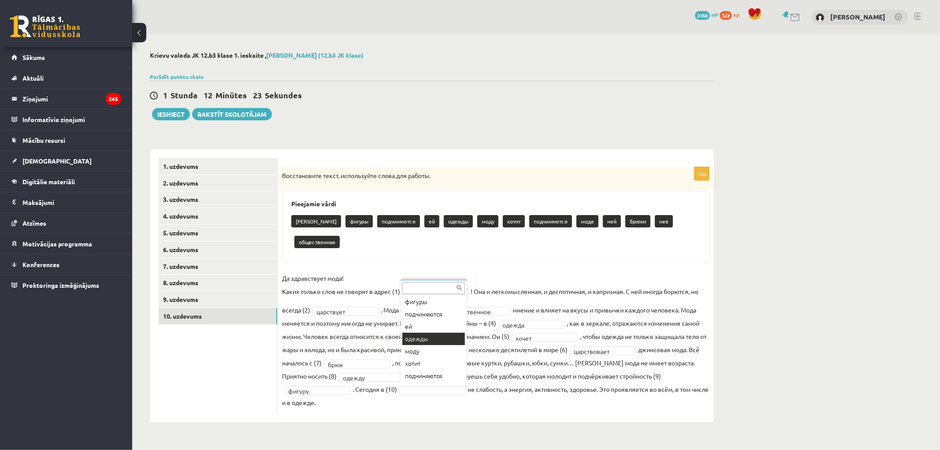
scroll to position [84, 0]
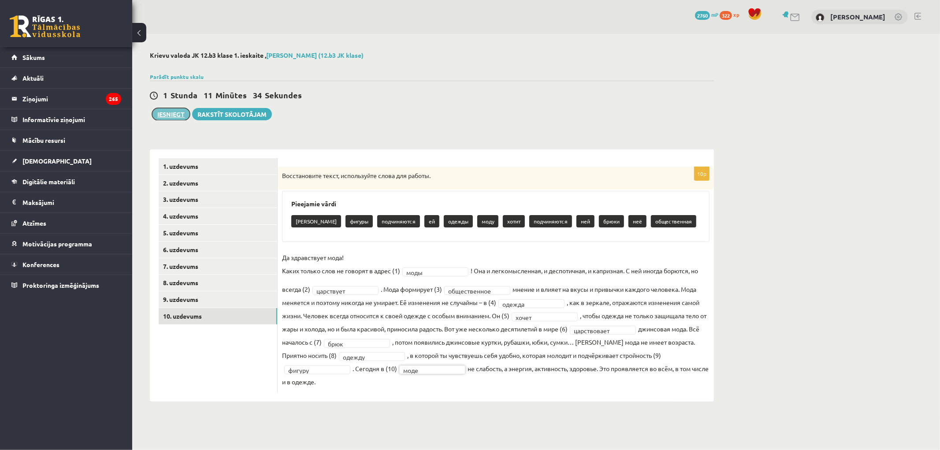
click at [167, 111] on button "Iesniegt" at bounding box center [171, 114] width 38 height 12
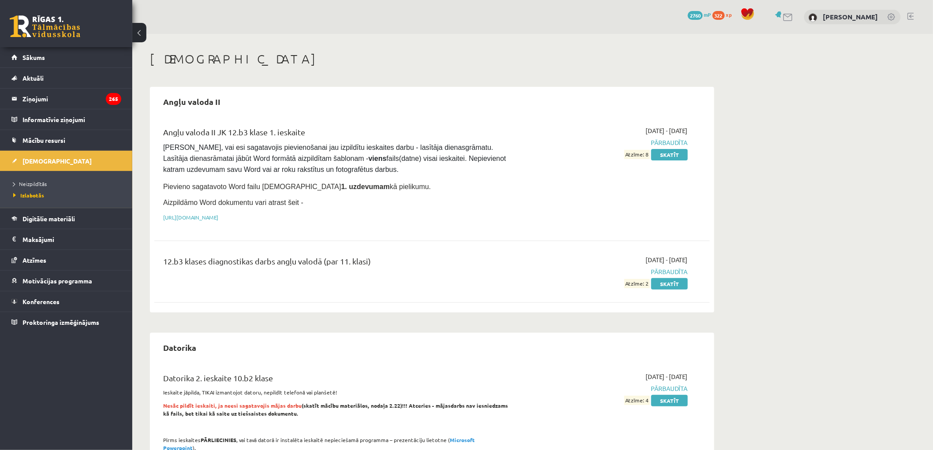
click at [32, 155] on link "[DEMOGRAPHIC_DATA]" at bounding box center [66, 161] width 110 height 20
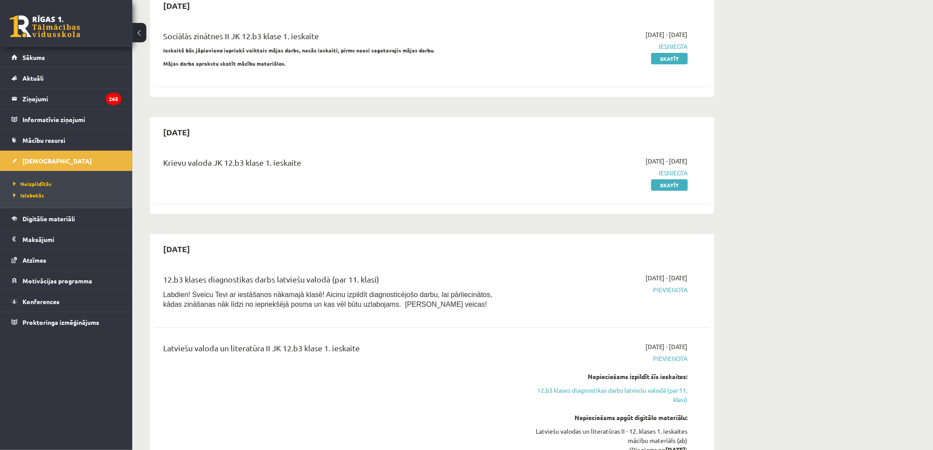
scroll to position [98, 0]
